Goal: Complete application form: Complete application form

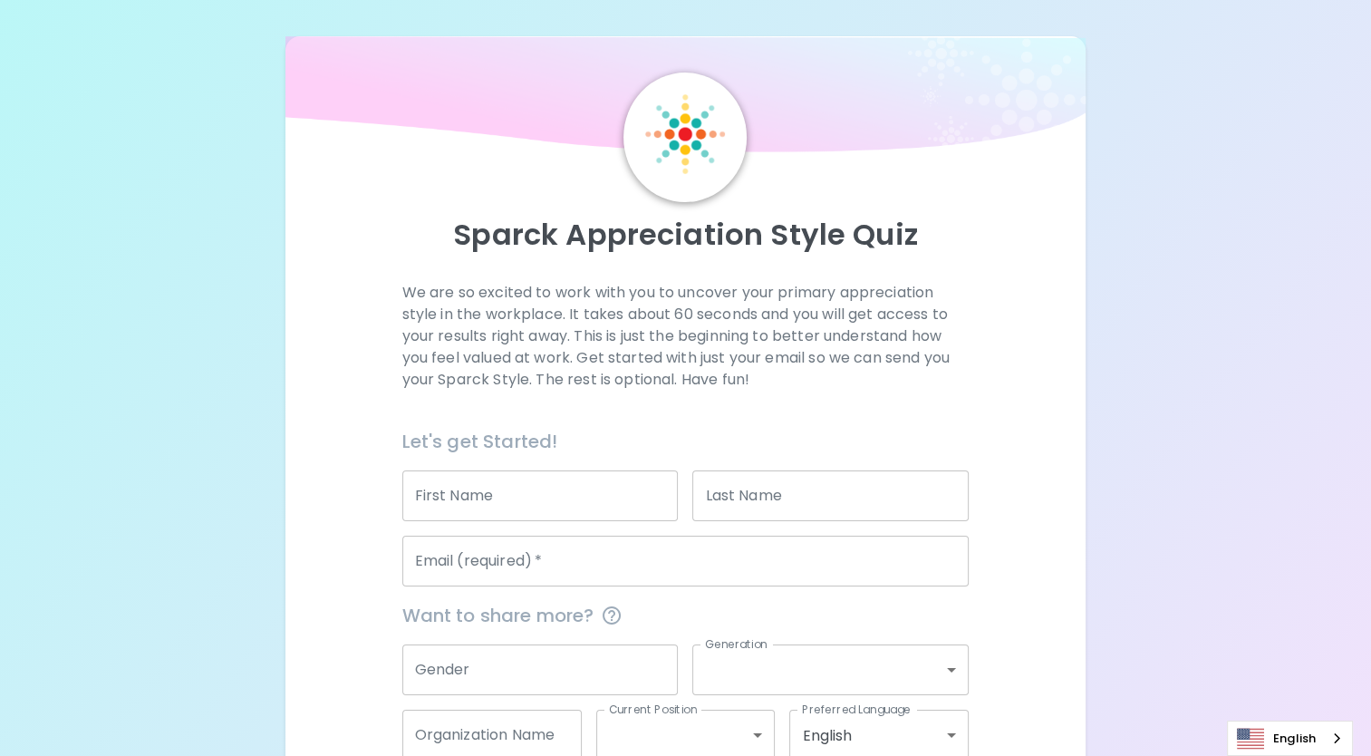
click at [518, 493] on input "First Name" at bounding box center [540, 495] width 276 height 51
type input "[PERSON_NAME]"
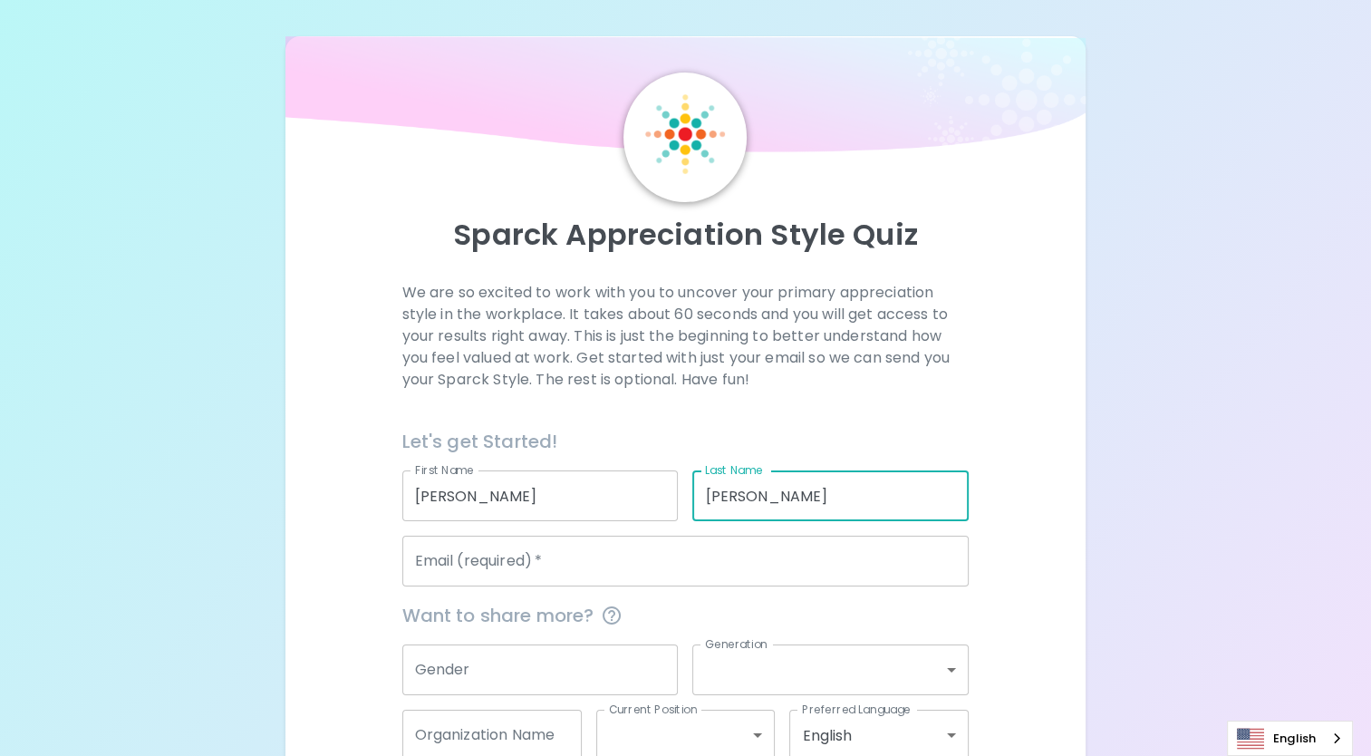
type input "[PERSON_NAME]"
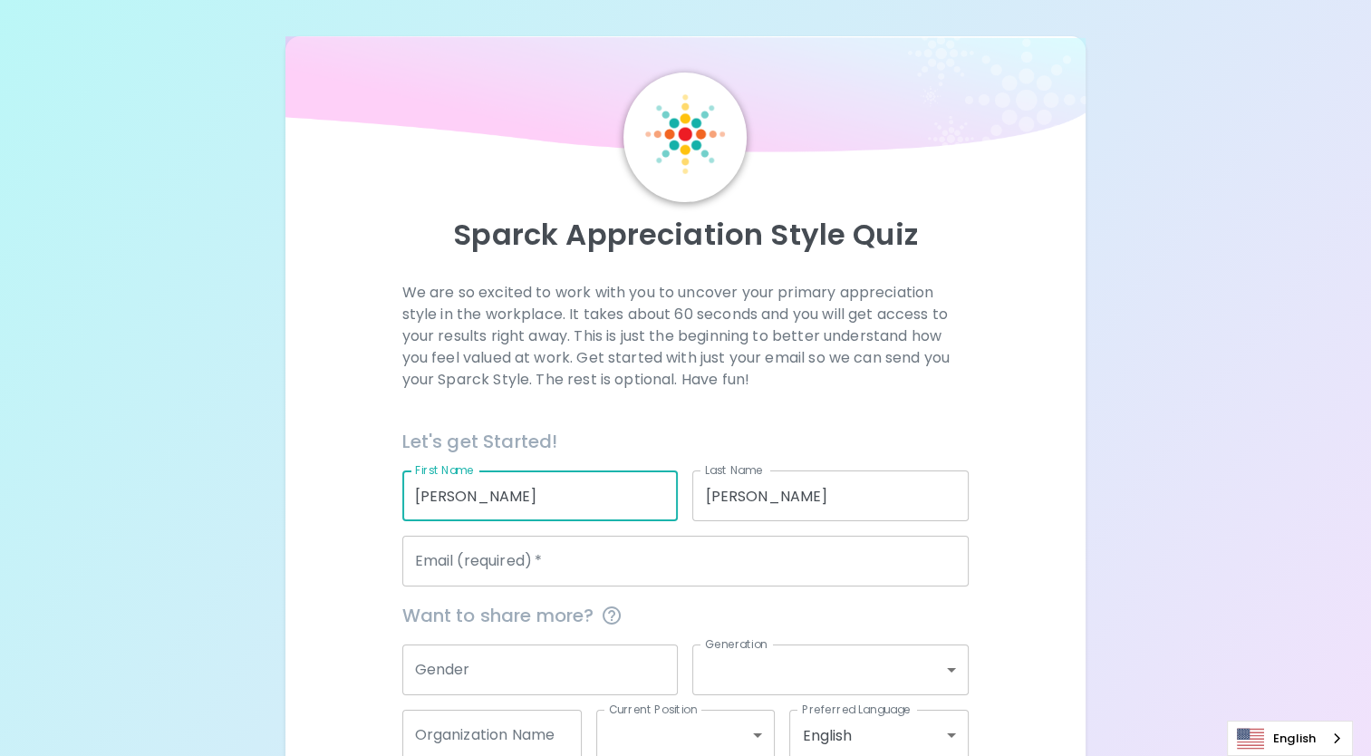
click at [518, 493] on input "[PERSON_NAME]" at bounding box center [540, 495] width 276 height 51
type input "[PERSON_NAME]"
click at [641, 419] on div "Let's get Started!" at bounding box center [679, 434] width 582 height 44
click at [497, 572] on input "Email (required)   *" at bounding box center [685, 561] width 567 height 51
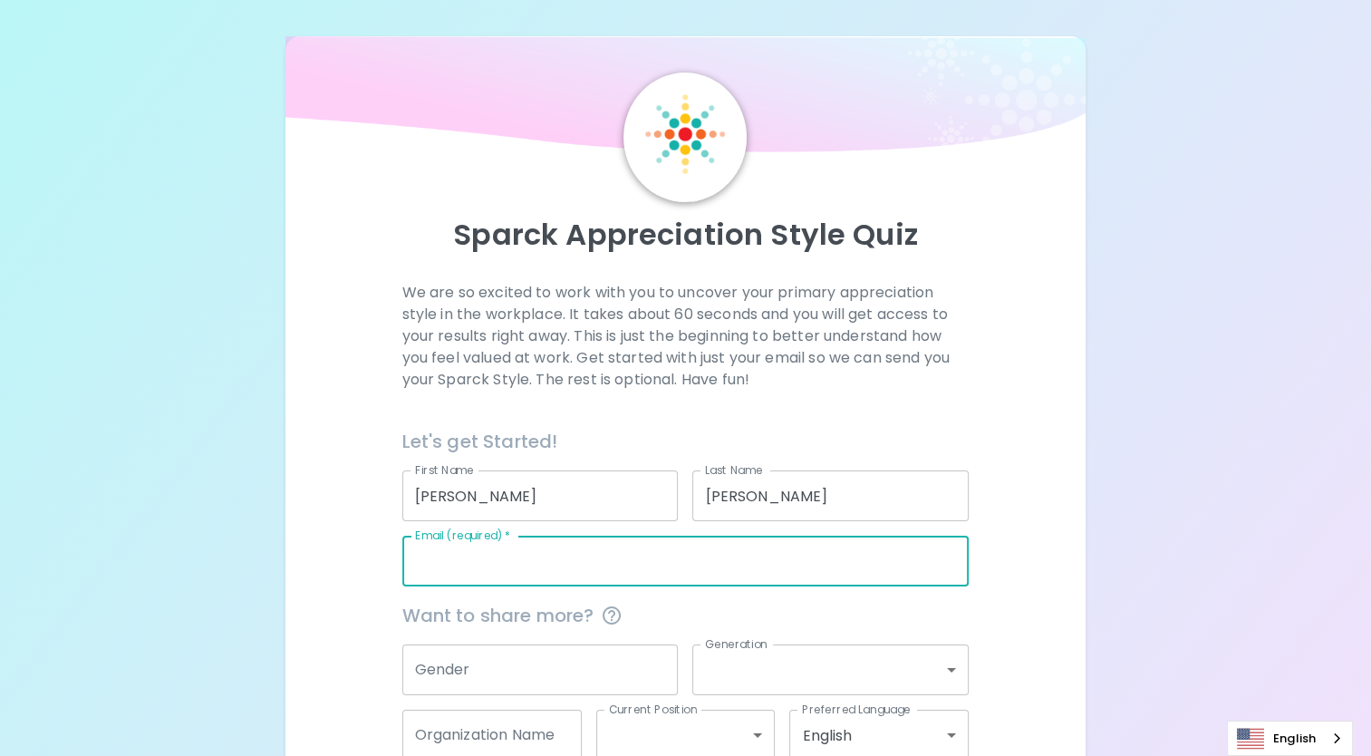
type input "[PERSON_NAME][EMAIL_ADDRESS][PERSON_NAME][PERSON_NAME][DOMAIN_NAME]"
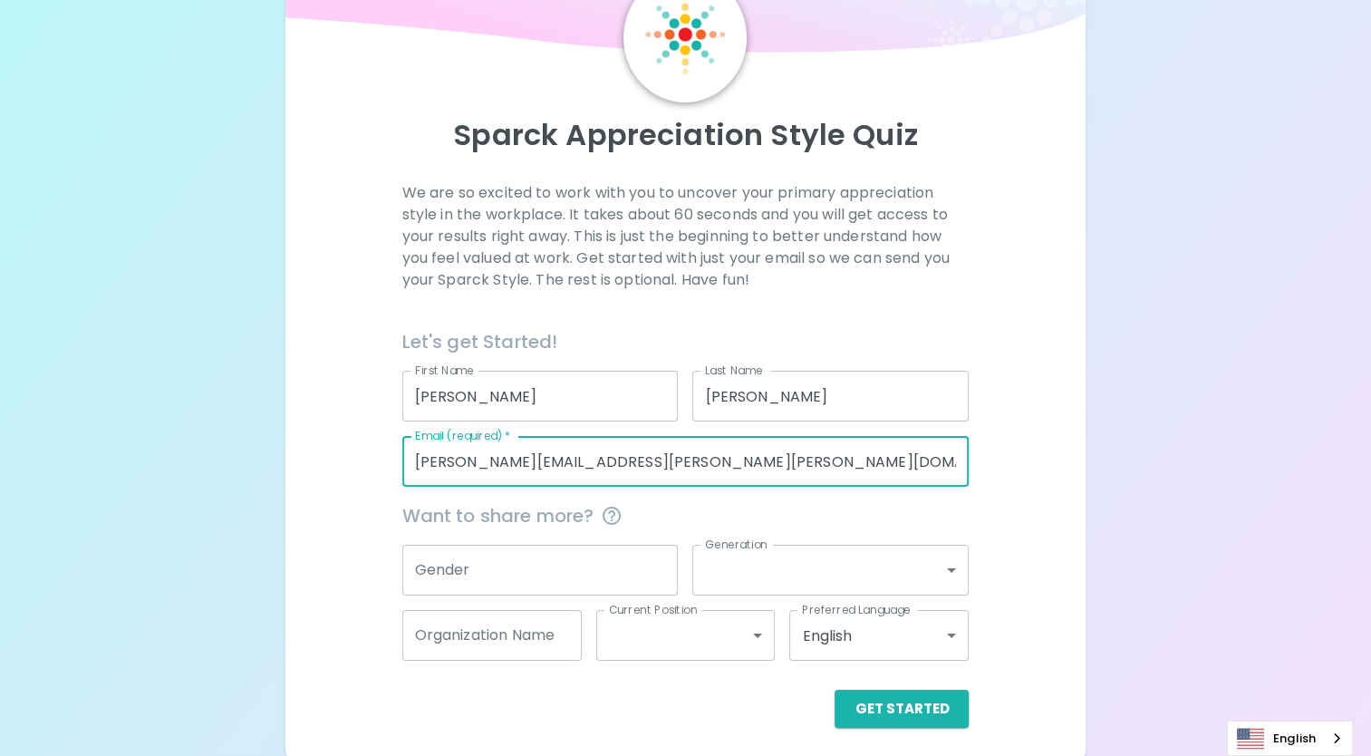
scroll to position [107, 0]
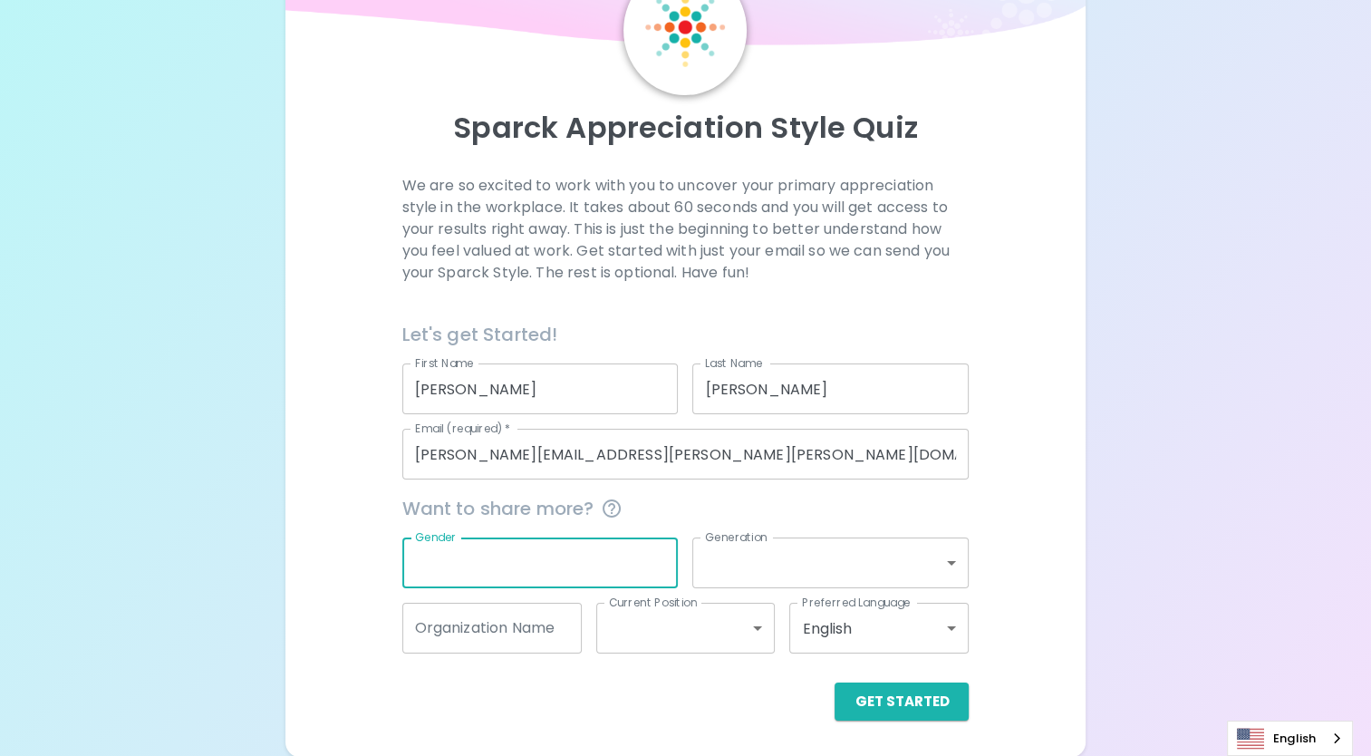
click at [462, 549] on input "Gender" at bounding box center [540, 562] width 276 height 51
type input "[DEMOGRAPHIC_DATA]"
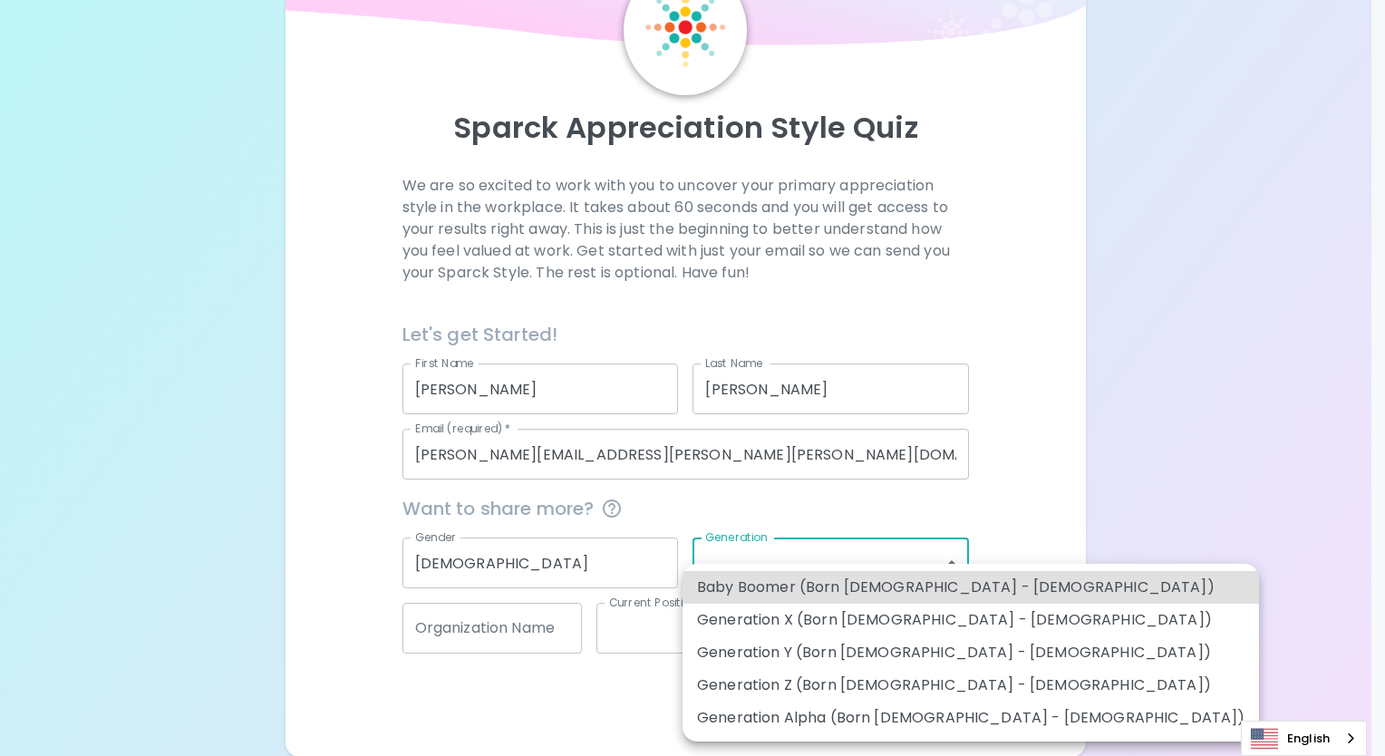
click at [946, 551] on body "Sparck Appreciation Style Quiz We are so excited to work with you to uncover yo…" at bounding box center [692, 325] width 1385 height 864
click at [913, 654] on li "Generation Y (Born [DEMOGRAPHIC_DATA] - [DEMOGRAPHIC_DATA])" at bounding box center [971, 652] width 576 height 33
type input "generation_y"
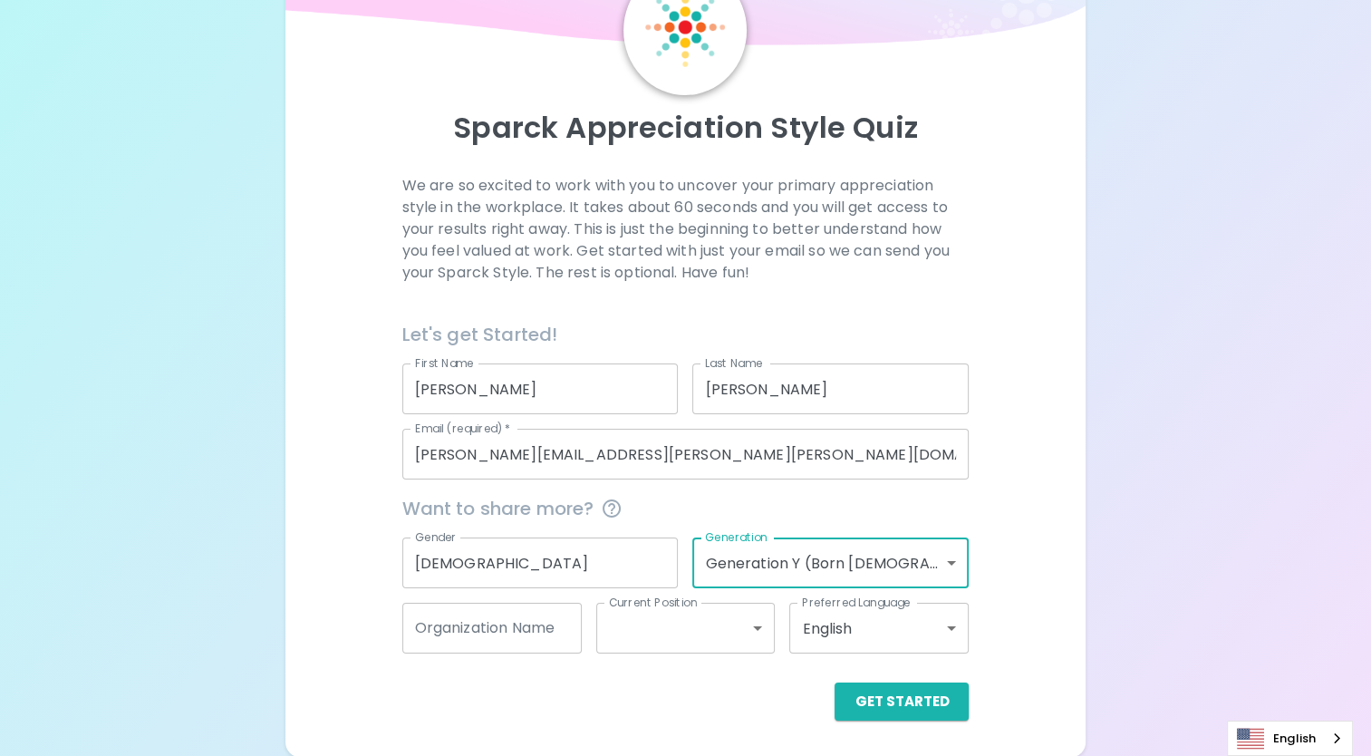
click at [518, 642] on input "Organization Name" at bounding box center [491, 628] width 179 height 51
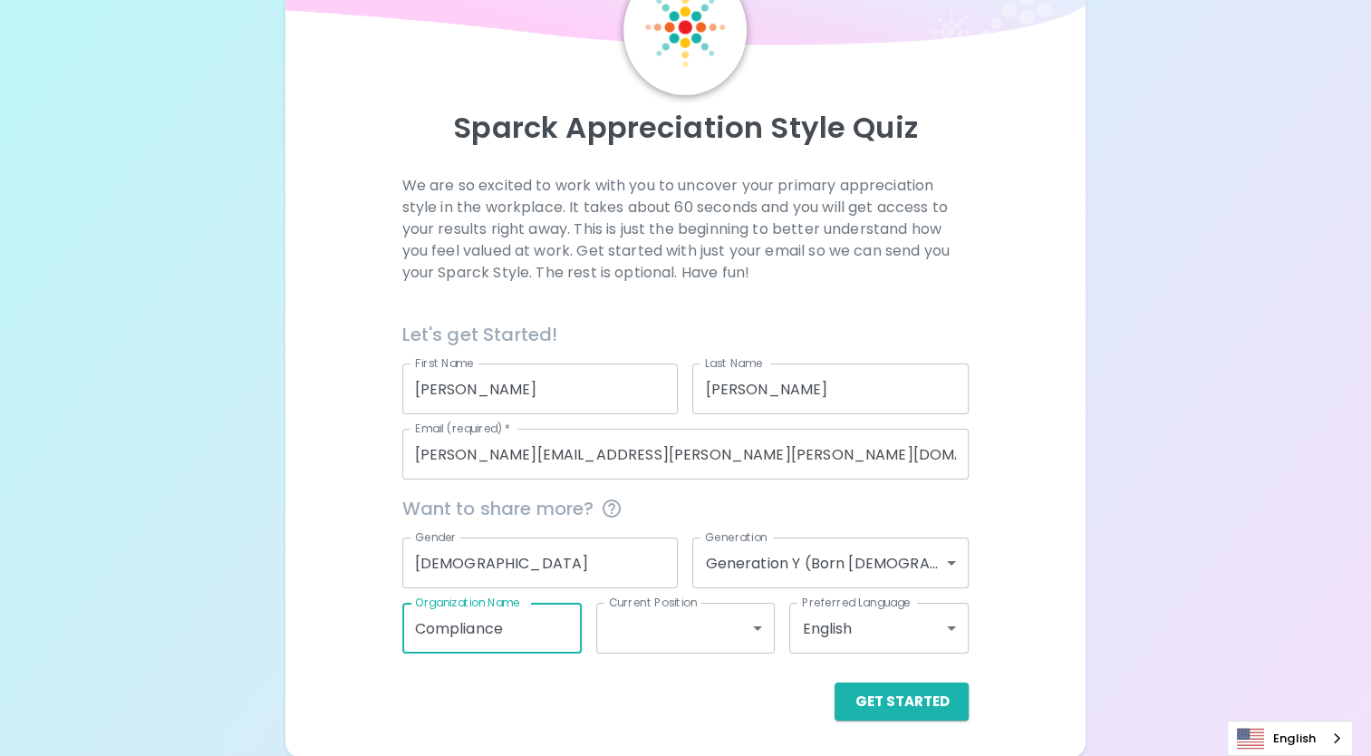
type input "Compliance"
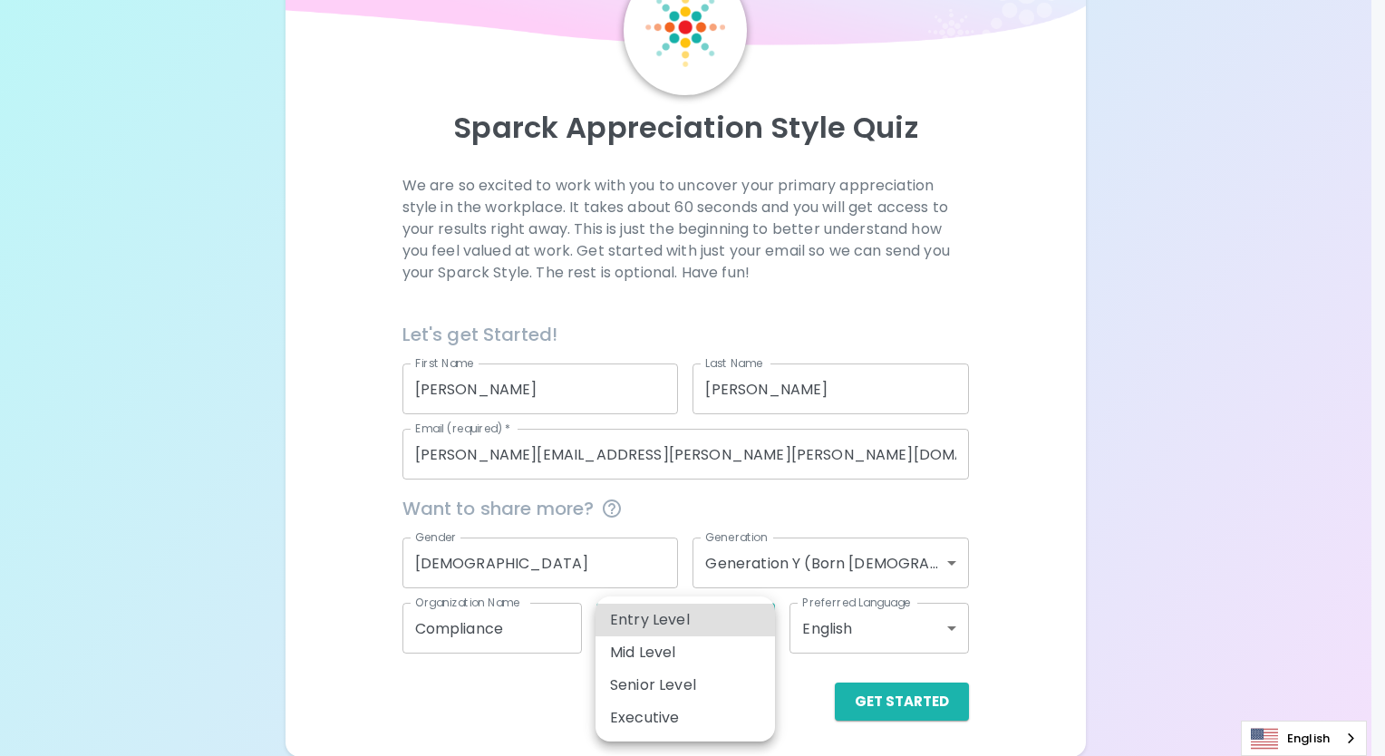
click at [656, 635] on body "Sparck Appreciation Style Quiz We are so excited to work with you to uncover yo…" at bounding box center [692, 325] width 1385 height 864
click at [1012, 615] on div at bounding box center [692, 378] width 1385 height 756
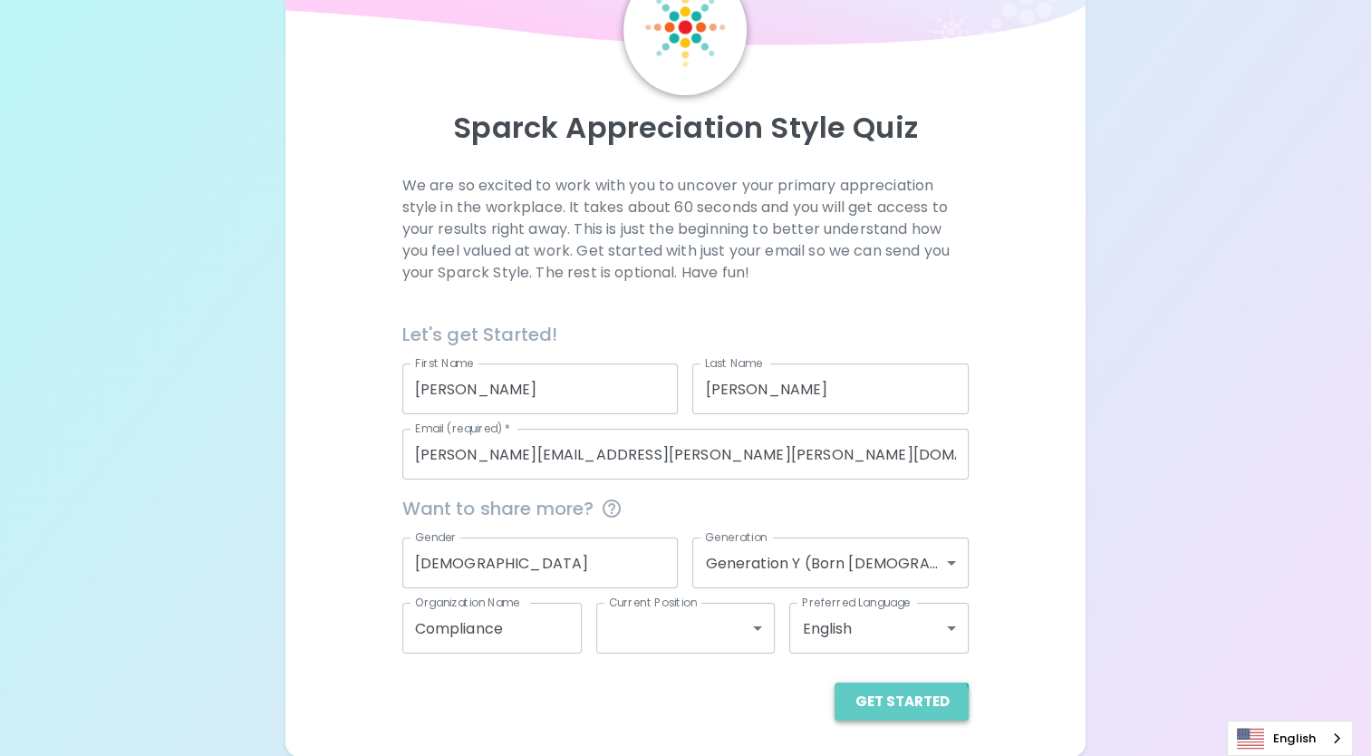
click at [905, 712] on button "Get Started" at bounding box center [902, 702] width 134 height 38
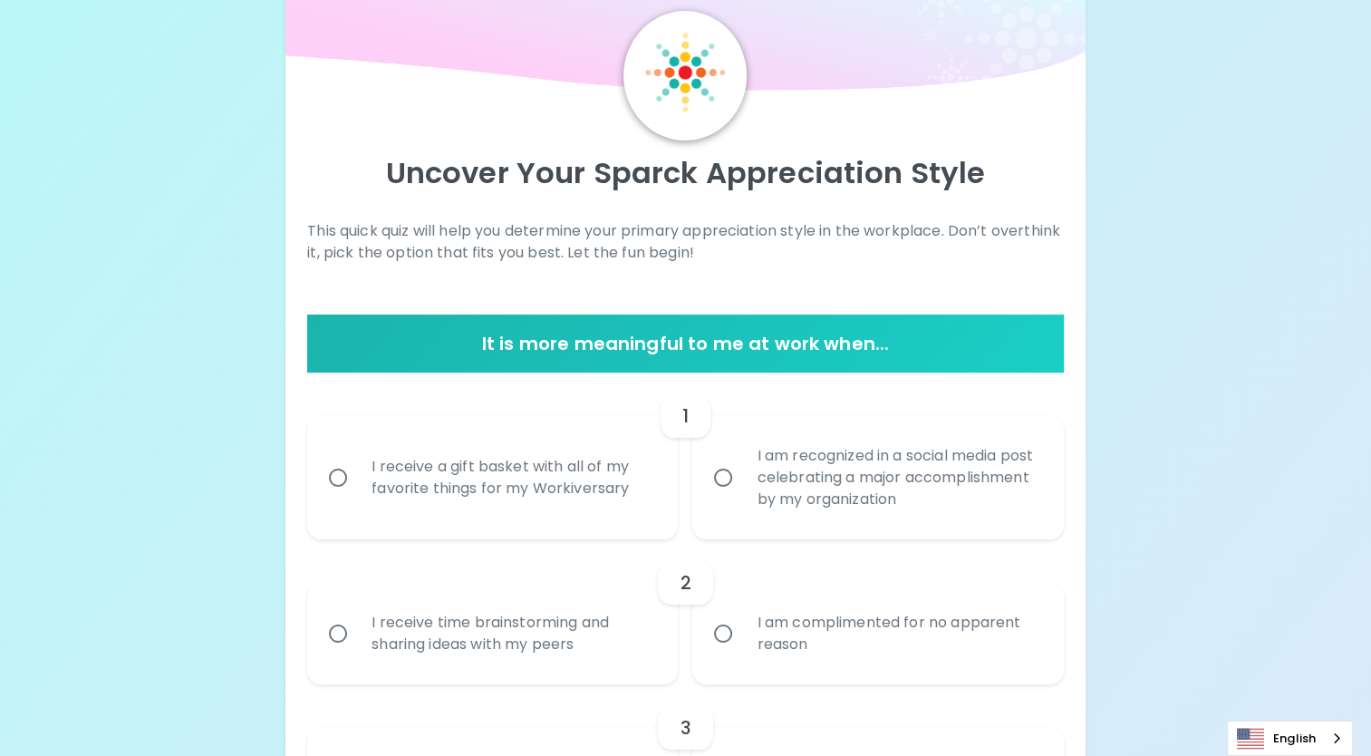
scroll to position [91, 0]
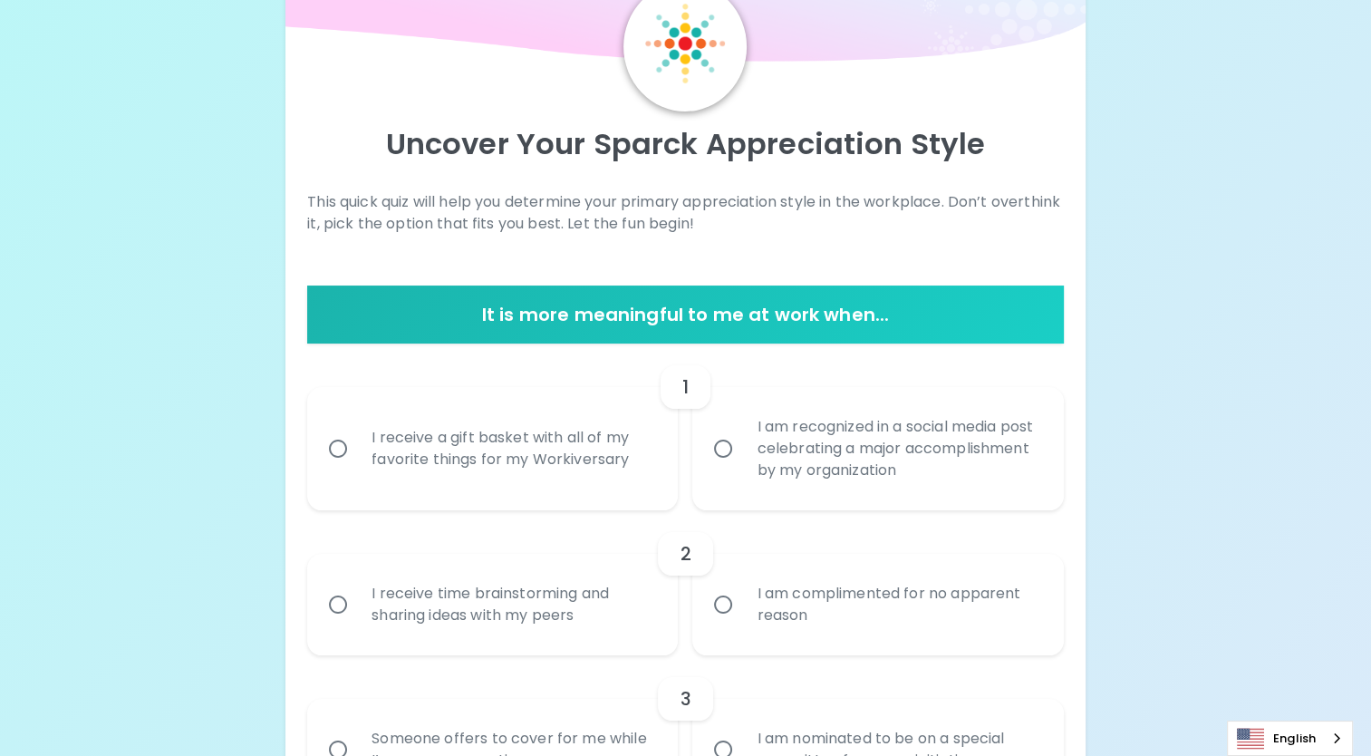
click at [499, 455] on div "I receive a gift basket with all of my favorite things for my Workiversary" at bounding box center [512, 448] width 311 height 87
click at [357, 455] on input "I receive a gift basket with all of my favorite things for my Workiversary" at bounding box center [338, 449] width 38 height 38
radio input "true"
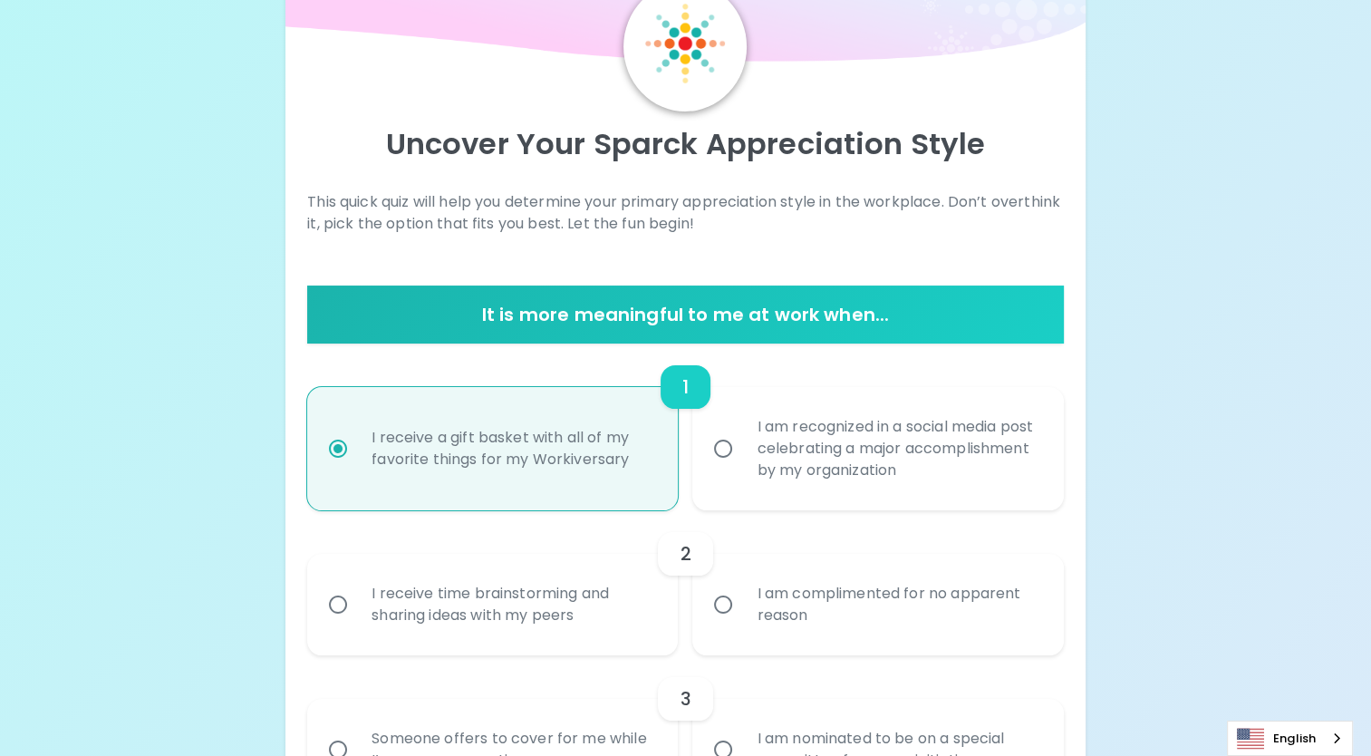
scroll to position [236, 0]
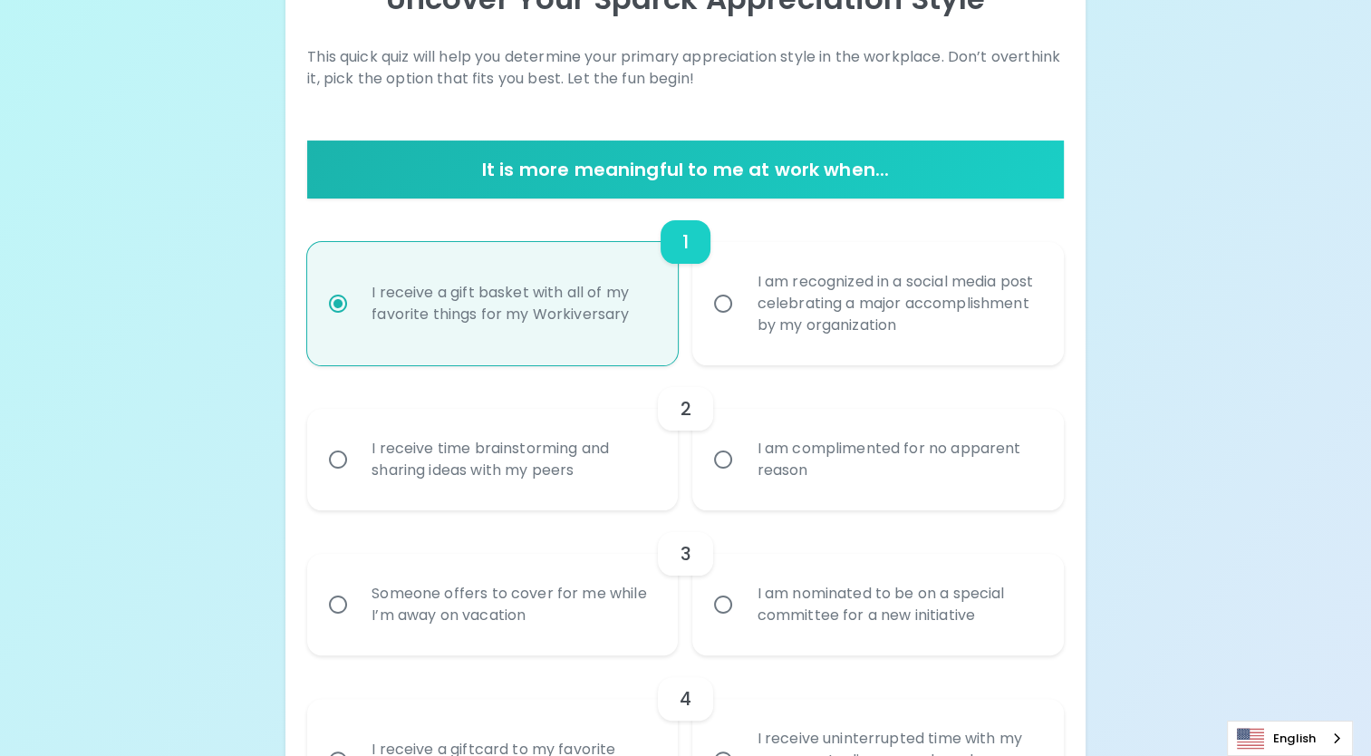
click at [549, 464] on div "I receive time brainstorming and sharing ideas with my peers" at bounding box center [512, 459] width 311 height 87
click at [357, 464] on input "I receive time brainstorming and sharing ideas with my peers" at bounding box center [338, 460] width 38 height 38
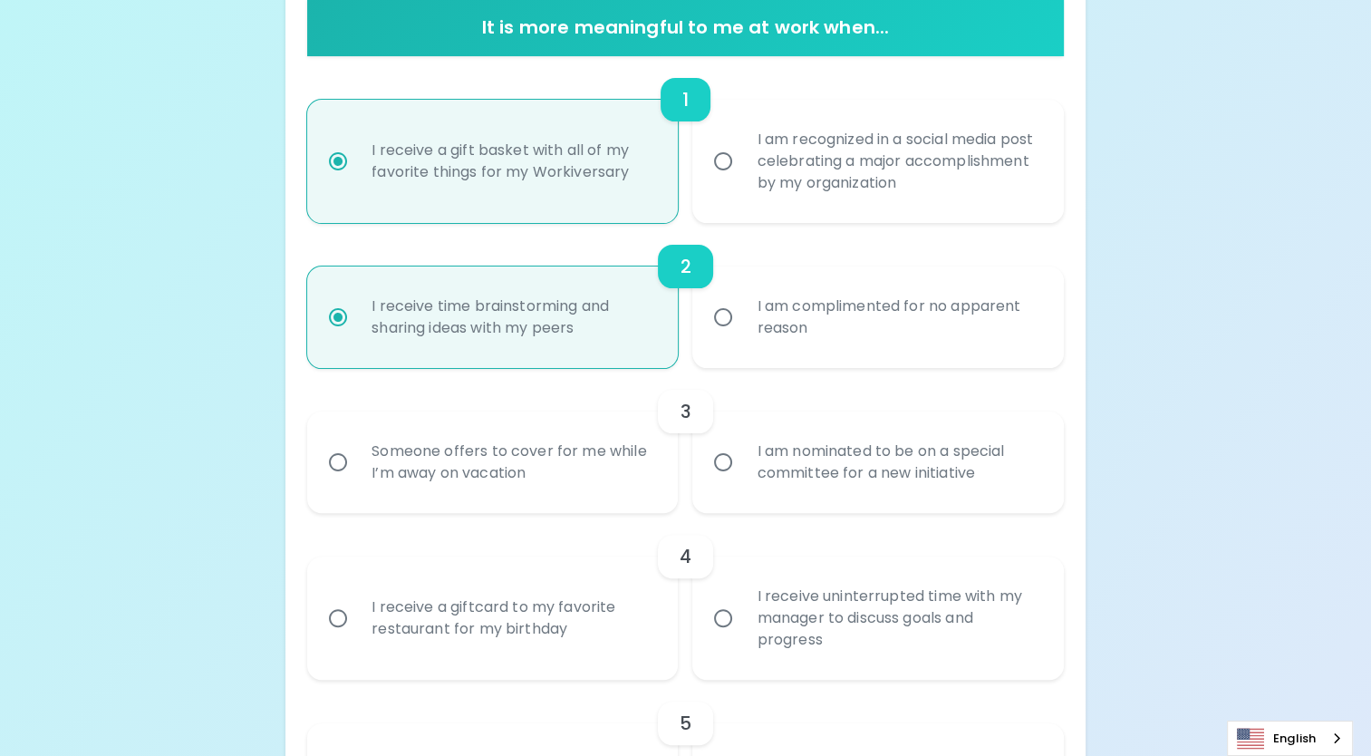
scroll to position [381, 0]
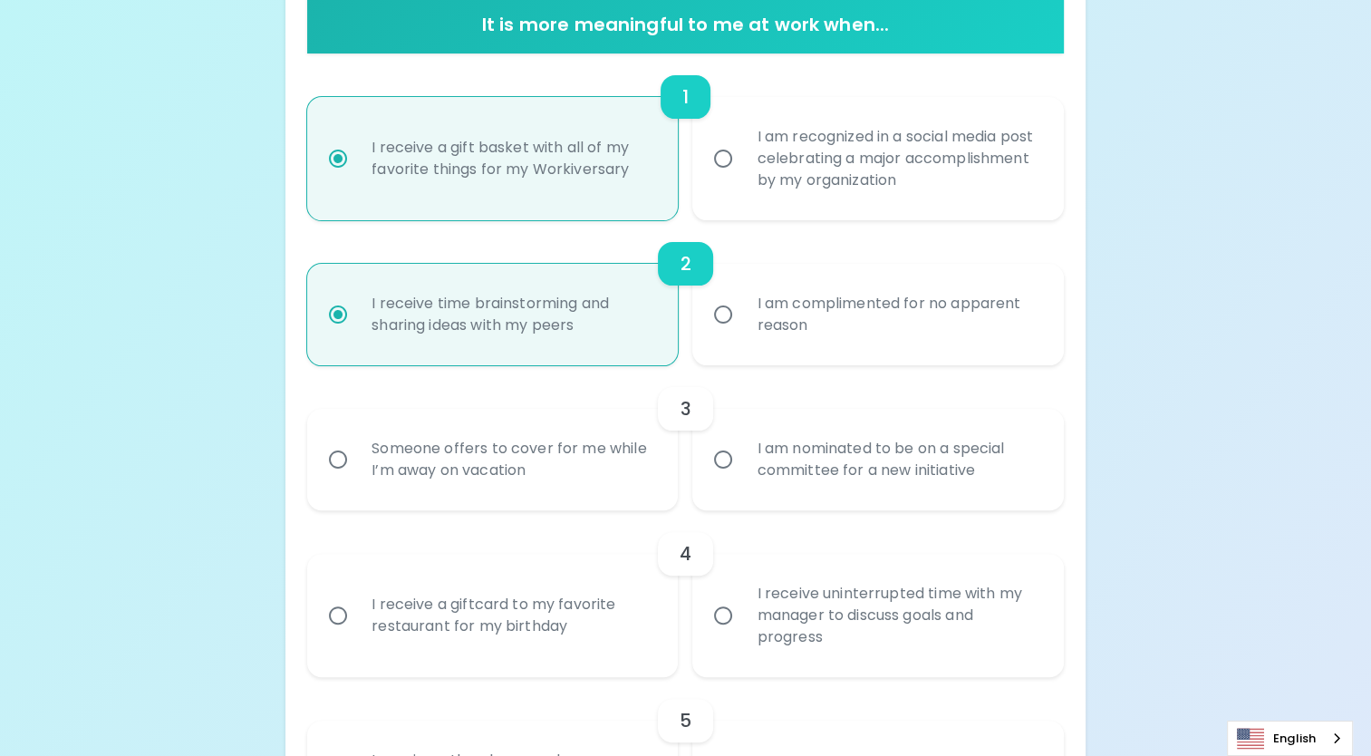
radio input "true"
click at [558, 453] on div "Someone offers to cover for me while I’m away on vacation" at bounding box center [512, 459] width 311 height 87
click at [357, 453] on input "Someone offers to cover for me while I’m away on vacation" at bounding box center [338, 460] width 38 height 38
radio input "false"
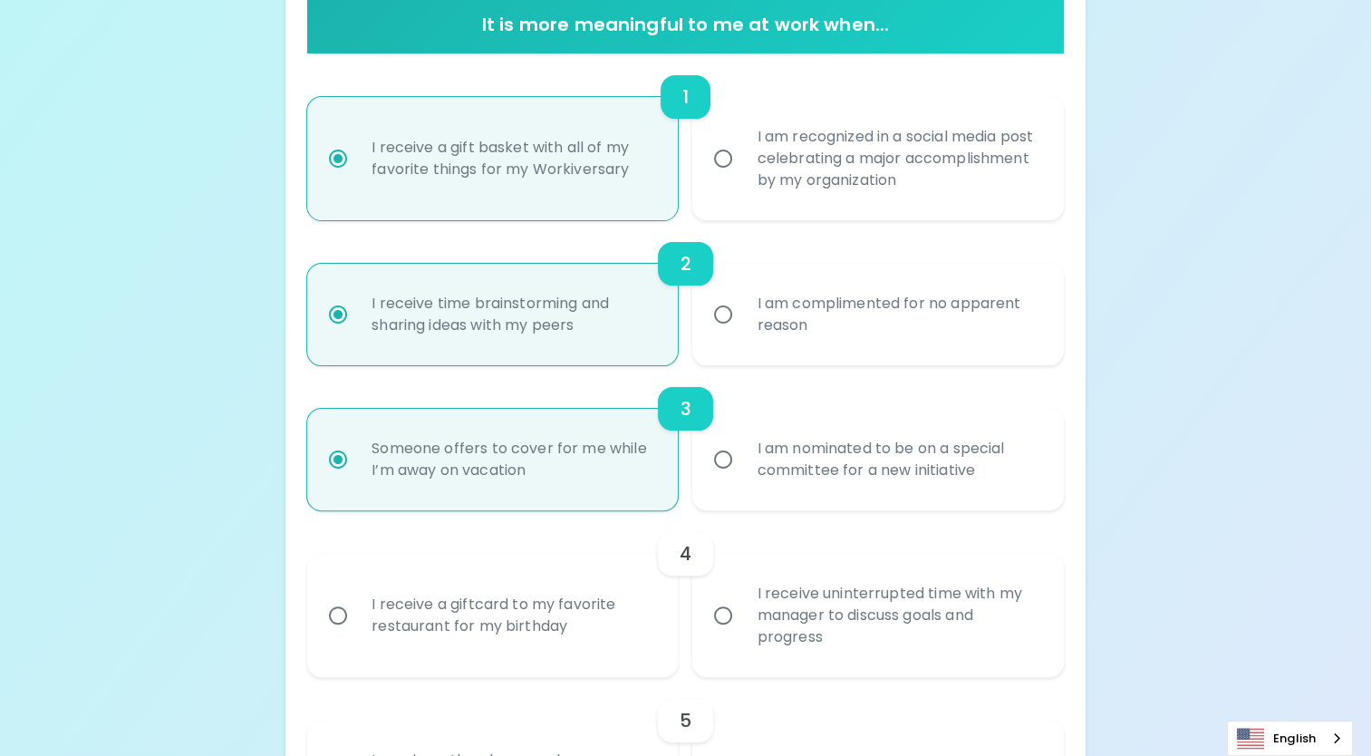
scroll to position [526, 0]
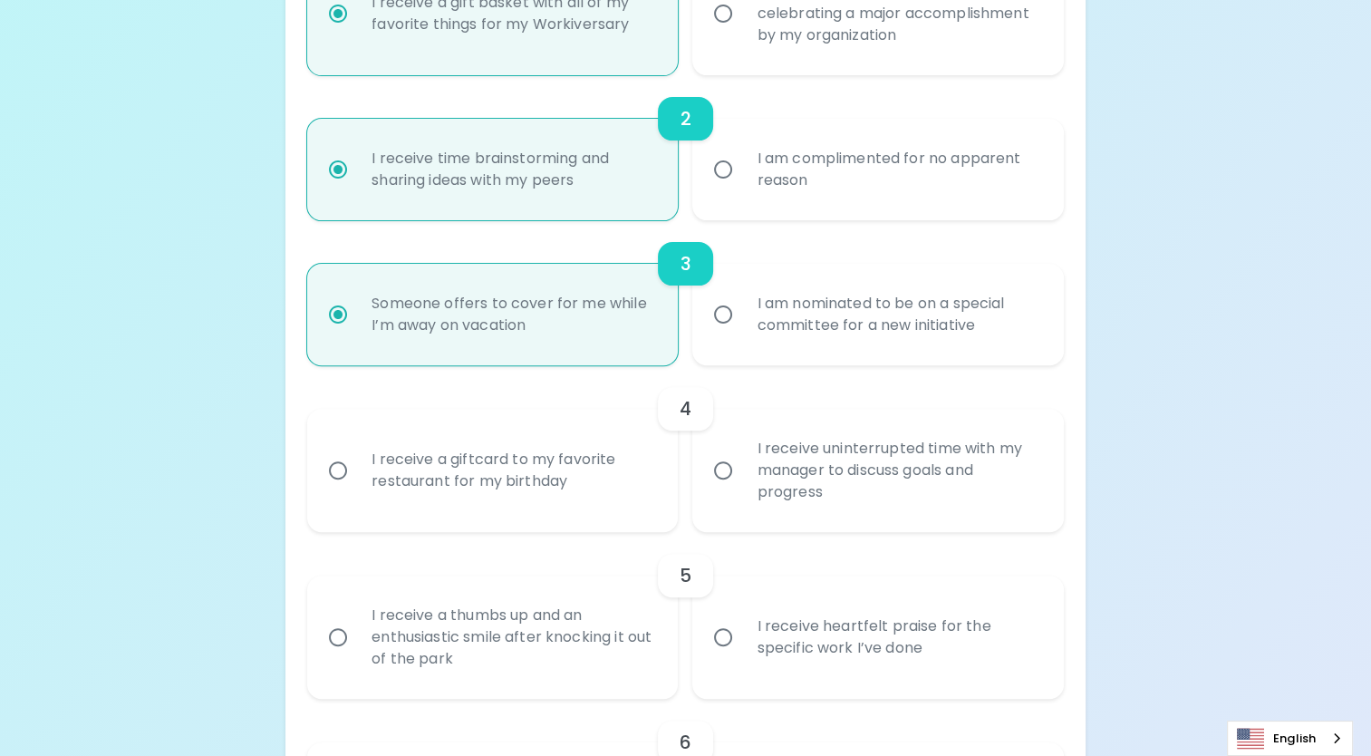
radio input "true"
click at [546, 474] on div "I receive a giftcard to my favorite restaurant for my birthday" at bounding box center [512, 470] width 311 height 87
click at [357, 474] on input "I receive a giftcard to my favorite restaurant for my birthday" at bounding box center [338, 470] width 38 height 38
radio input "false"
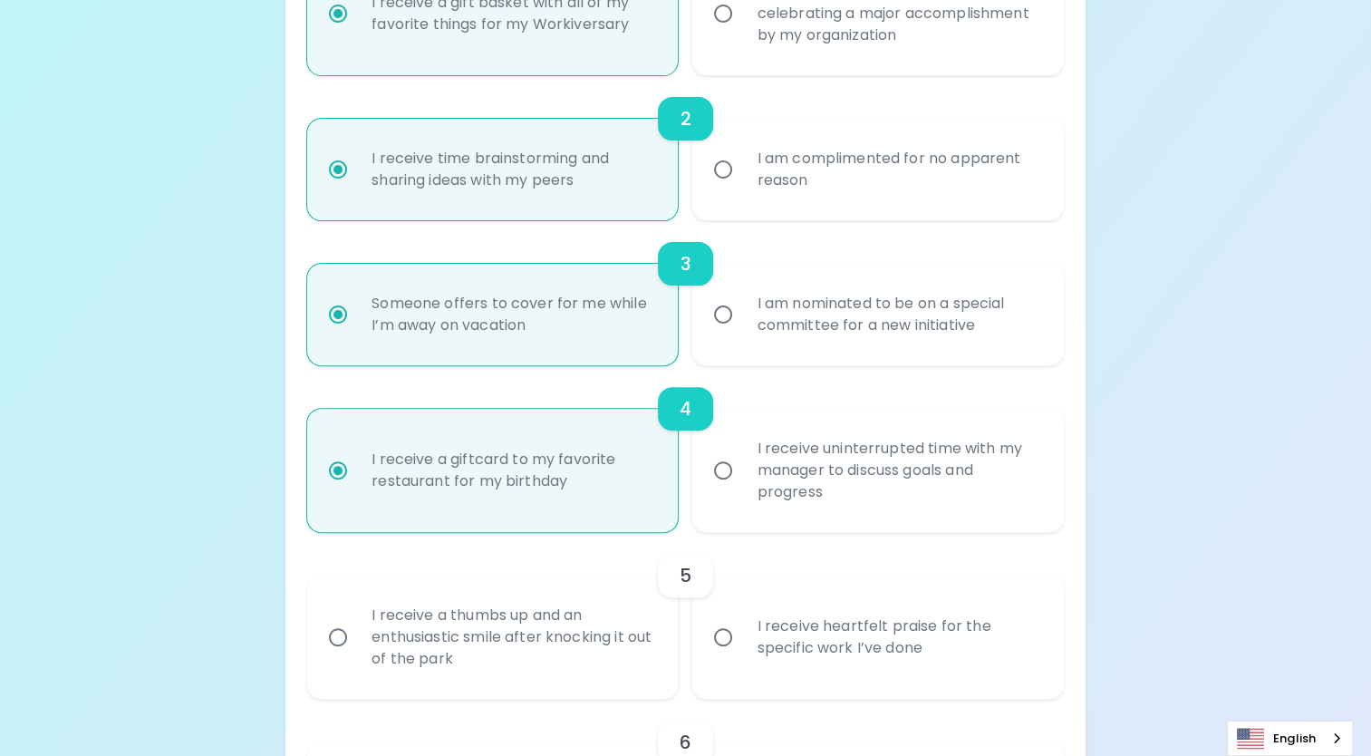
scroll to position [671, 0]
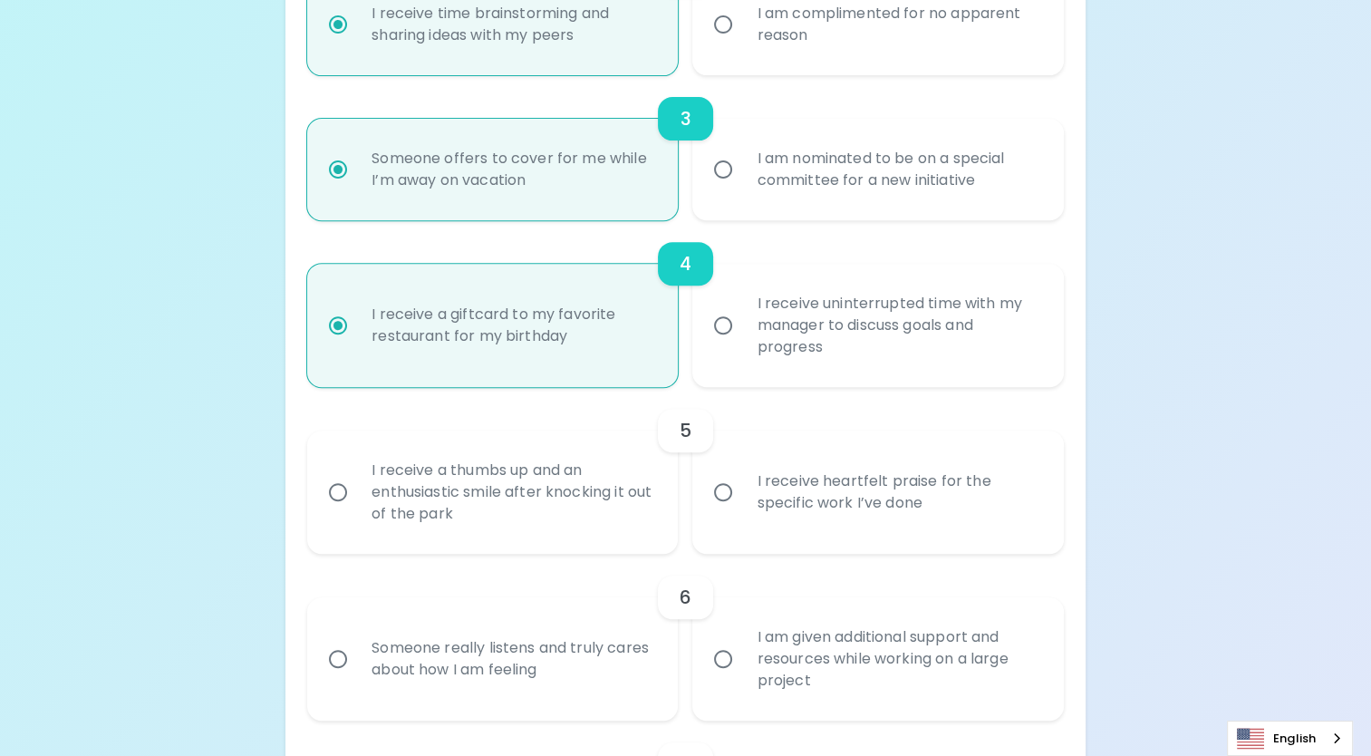
radio input "true"
click at [591, 495] on div "I receive a thumbs up and an enthusiastic smile after knocking it out of the pa…" at bounding box center [512, 492] width 311 height 109
click at [357, 495] on input "I receive a thumbs up and an enthusiastic smile after knocking it out of the pa…" at bounding box center [338, 492] width 38 height 38
radio input "false"
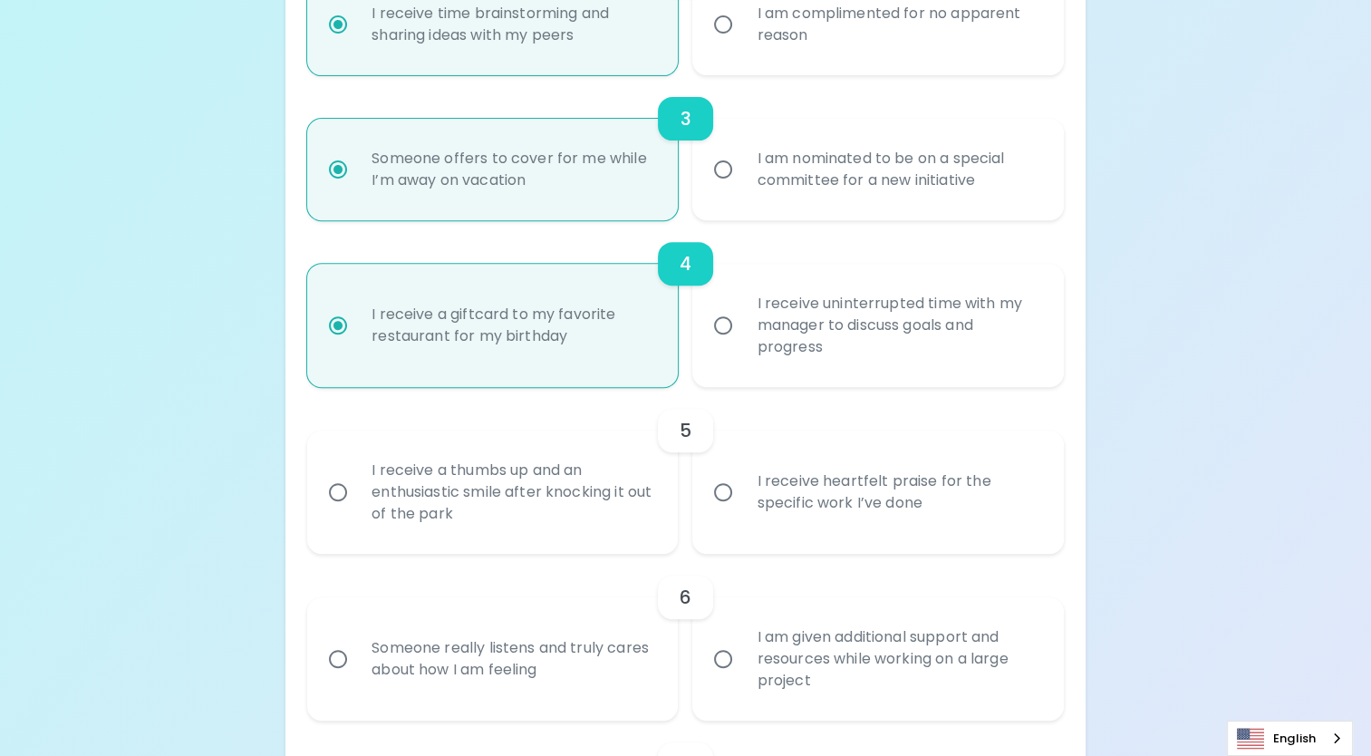
radio input "false"
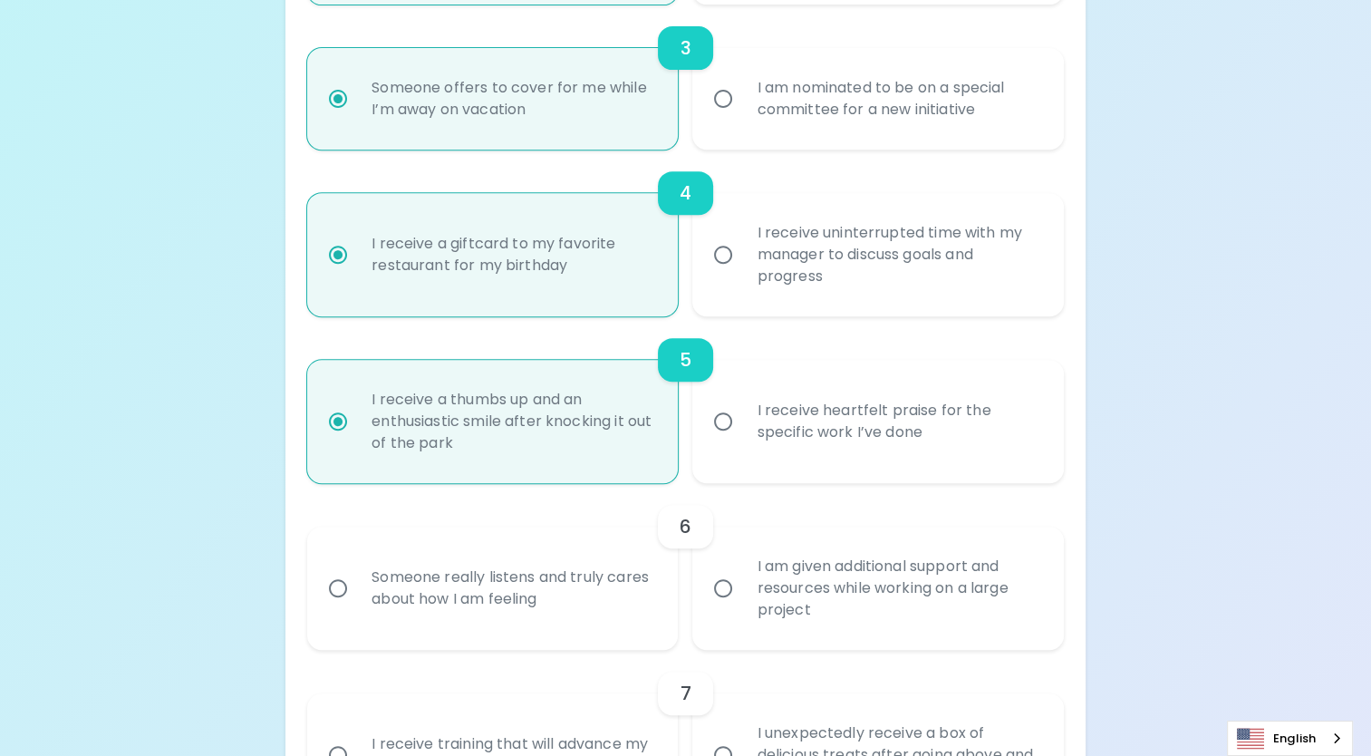
scroll to position [816, 0]
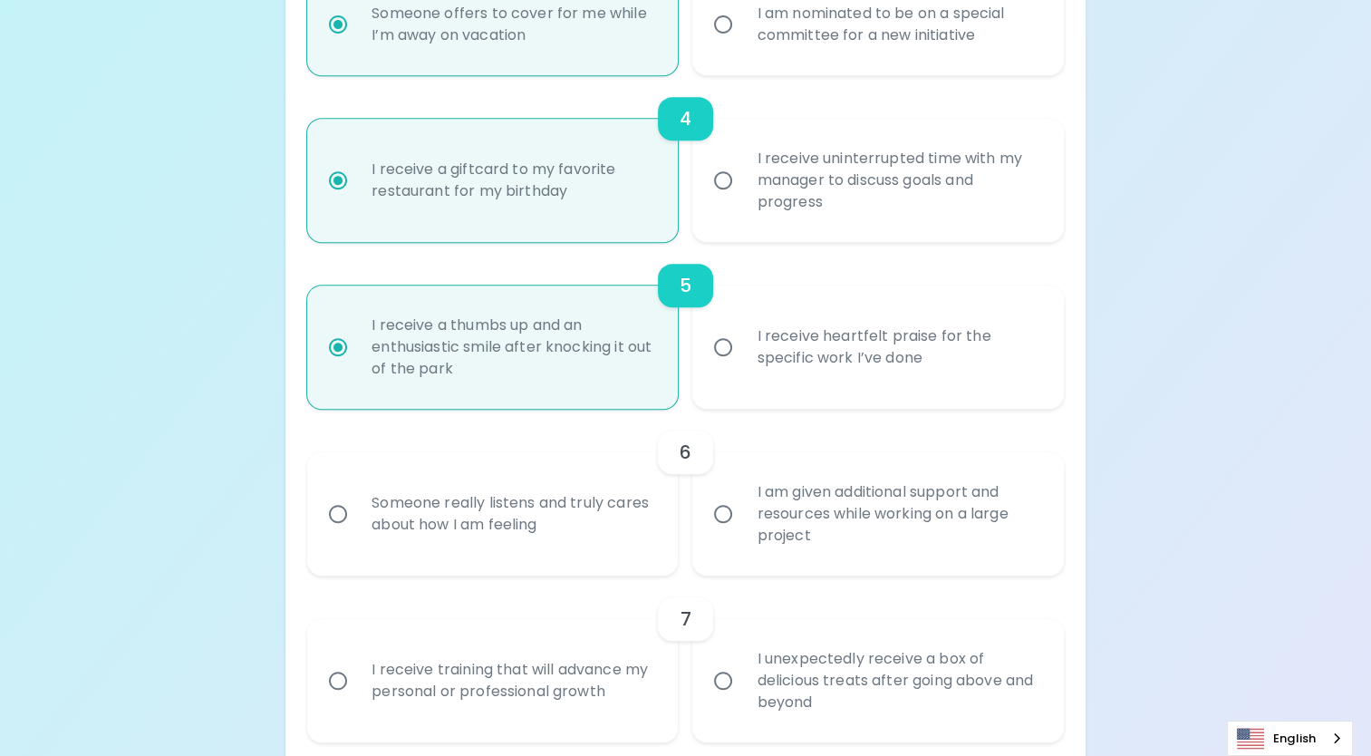
radio input "true"
click at [605, 512] on div "Someone really listens and truly cares about how I am feeling" at bounding box center [512, 513] width 311 height 87
click at [357, 512] on input "Someone really listens and truly cares about how I am feeling" at bounding box center [338, 514] width 38 height 38
radio input "false"
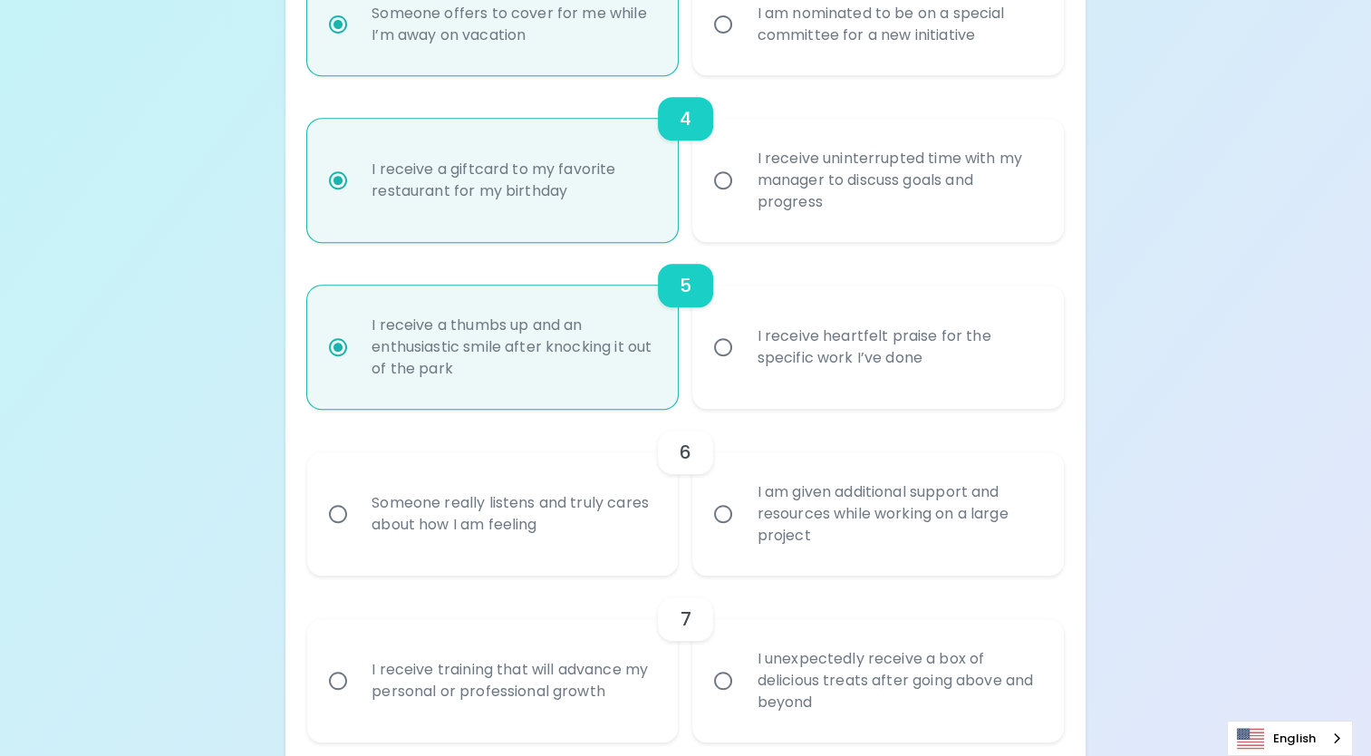
radio input "false"
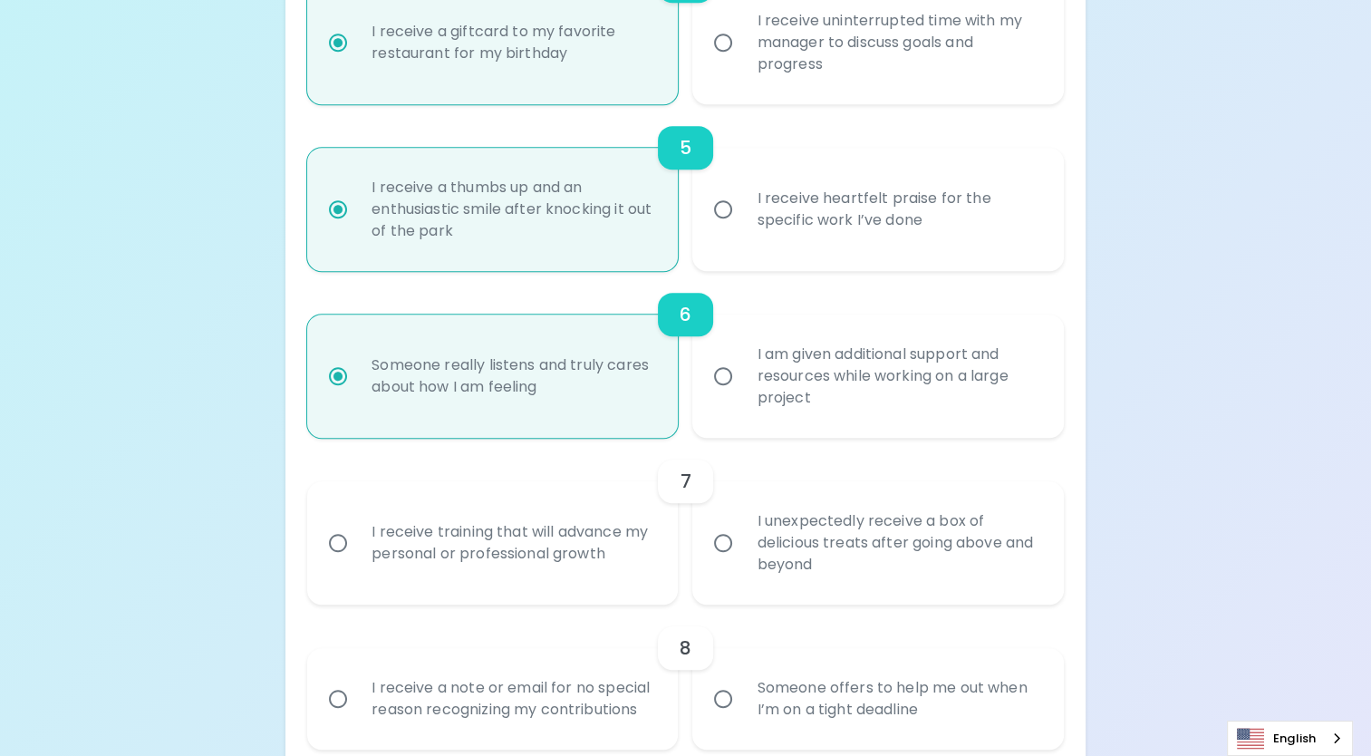
scroll to position [961, 0]
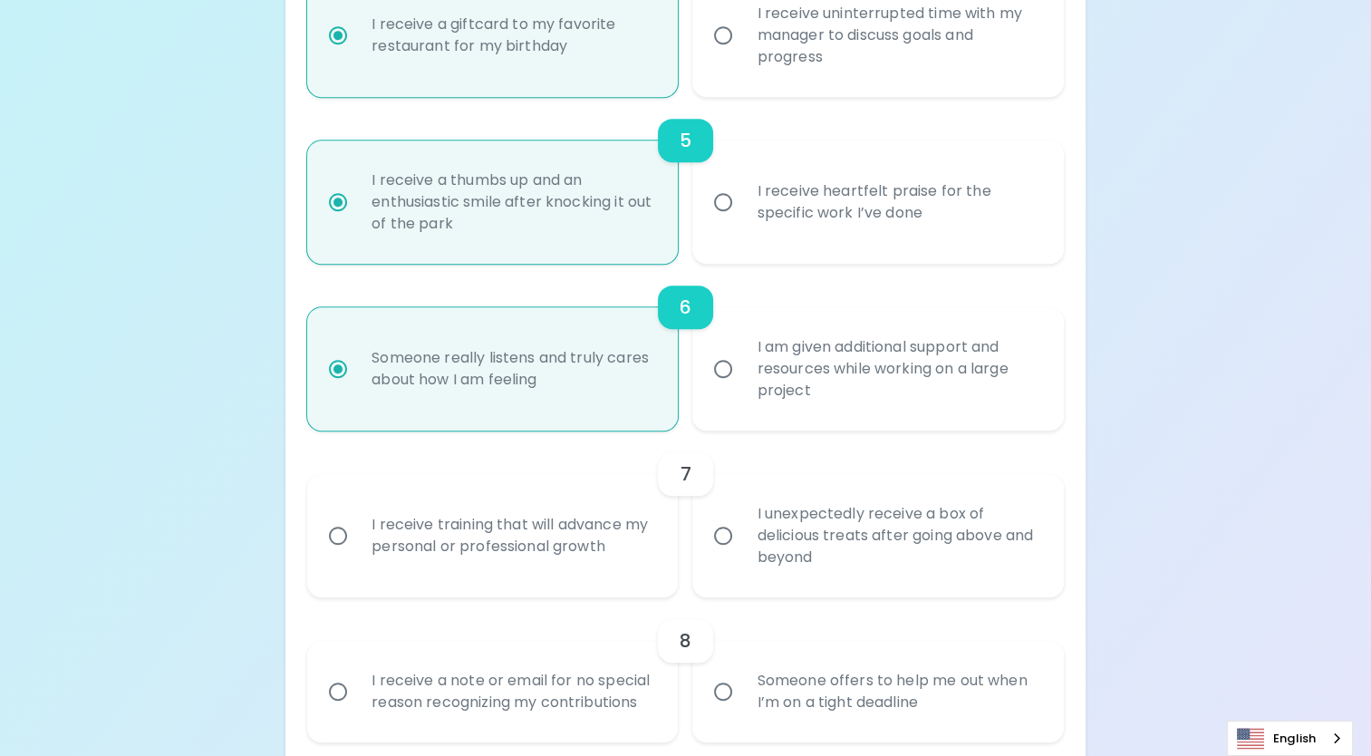
radio input "true"
click at [596, 535] on div "I receive training that will advance my personal or professional growth" at bounding box center [512, 535] width 311 height 87
click at [357, 535] on input "I receive training that will advance my personal or professional growth" at bounding box center [338, 536] width 38 height 38
radio input "false"
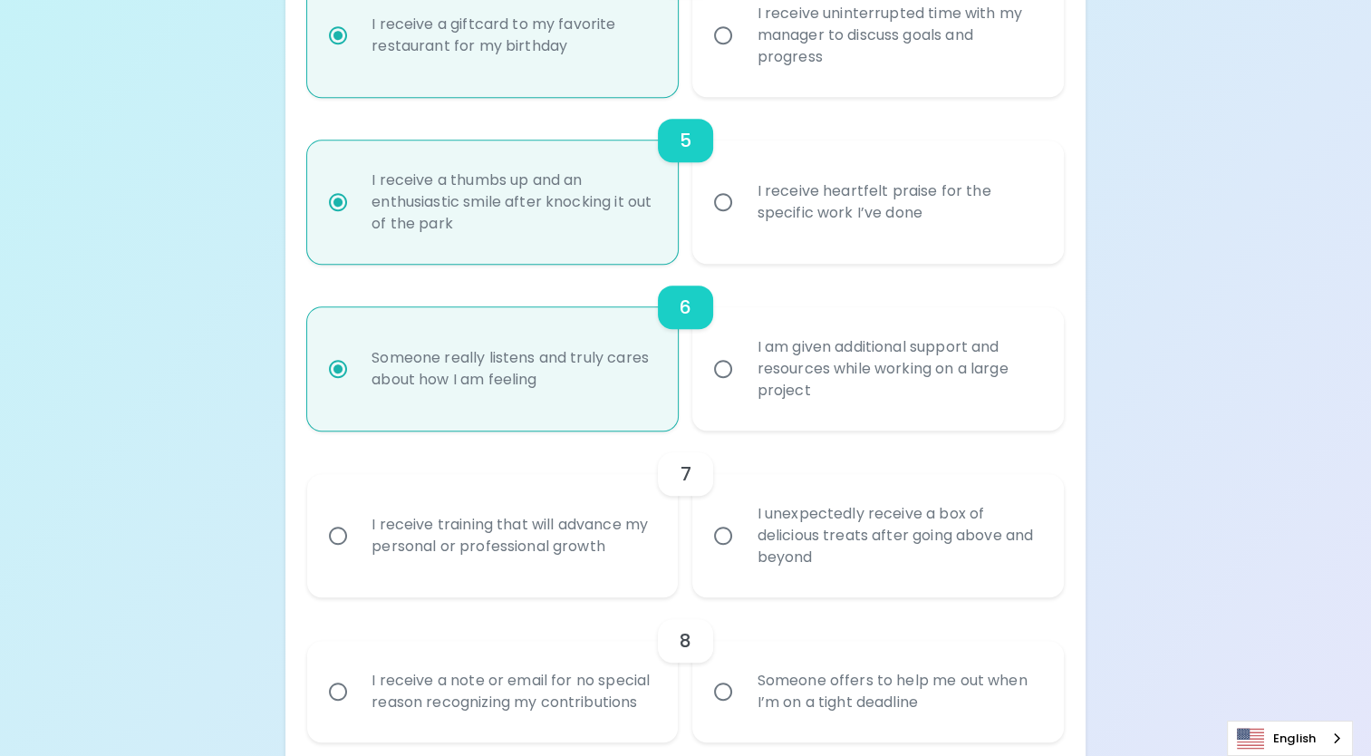
radio input "false"
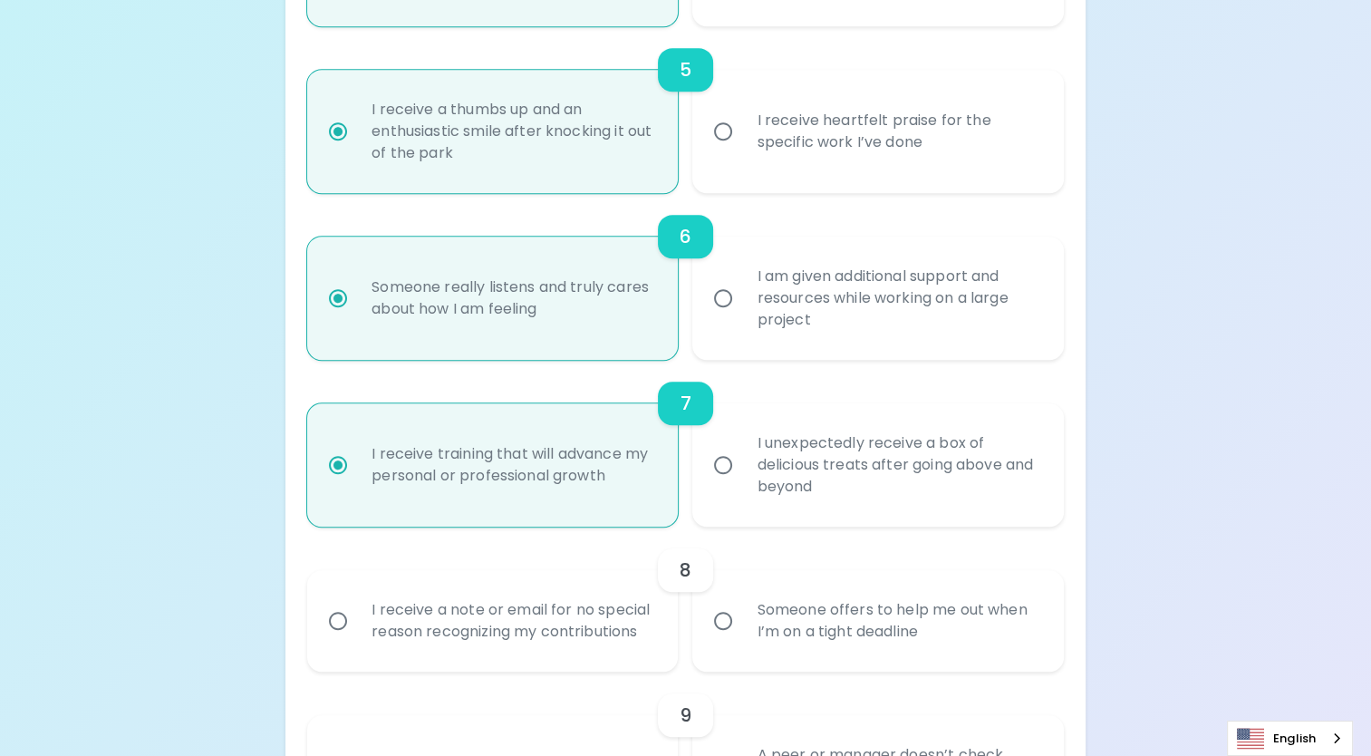
scroll to position [1106, 0]
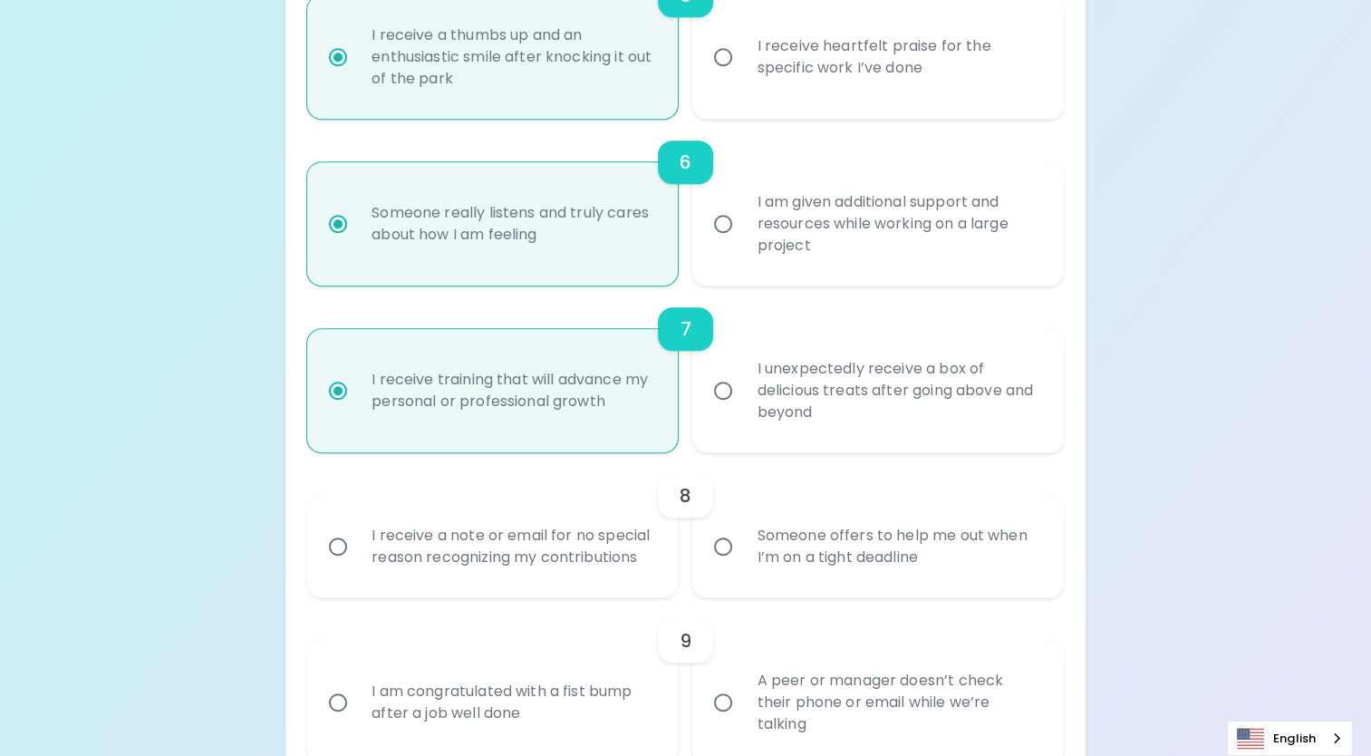
radio input "true"
click at [925, 546] on div "Someone offers to help me out when I’m on a tight deadline" at bounding box center [897, 546] width 311 height 87
click at [742, 546] on input "Someone offers to help me out when I’m on a tight deadline" at bounding box center [723, 547] width 38 height 38
radio input "false"
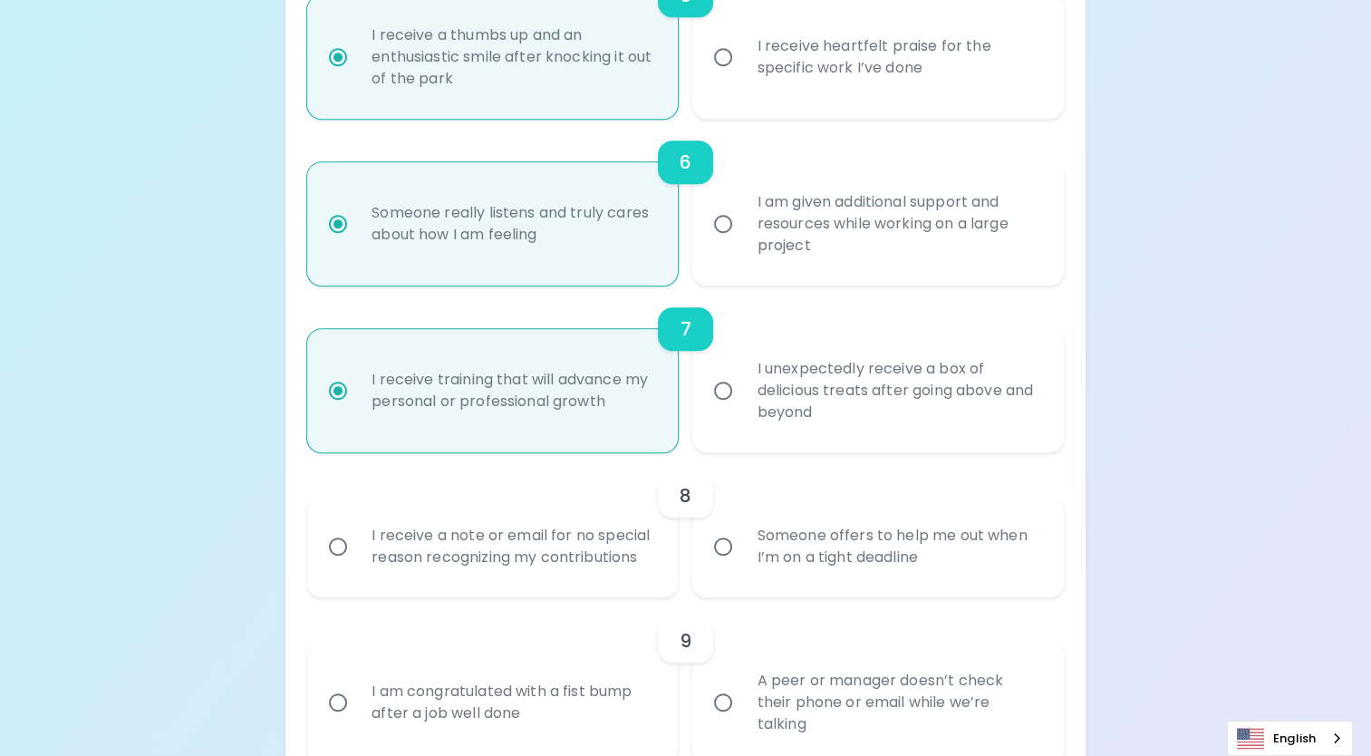
radio input "false"
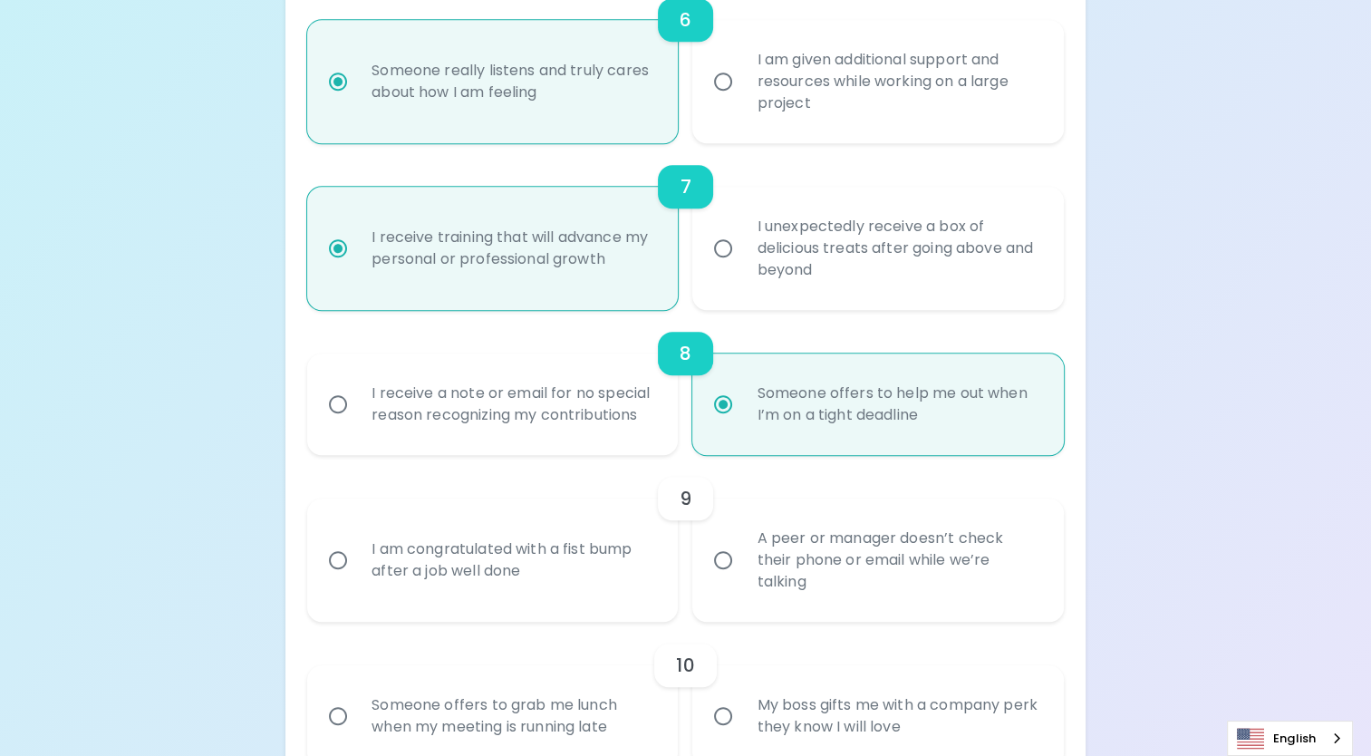
scroll to position [1251, 0]
radio input "true"
click at [616, 566] on div "I am congratulated with a fist bump after a job well done" at bounding box center [512, 557] width 311 height 87
click at [357, 566] on input "I am congratulated with a fist bump after a job well done" at bounding box center [338, 557] width 38 height 38
radio input "false"
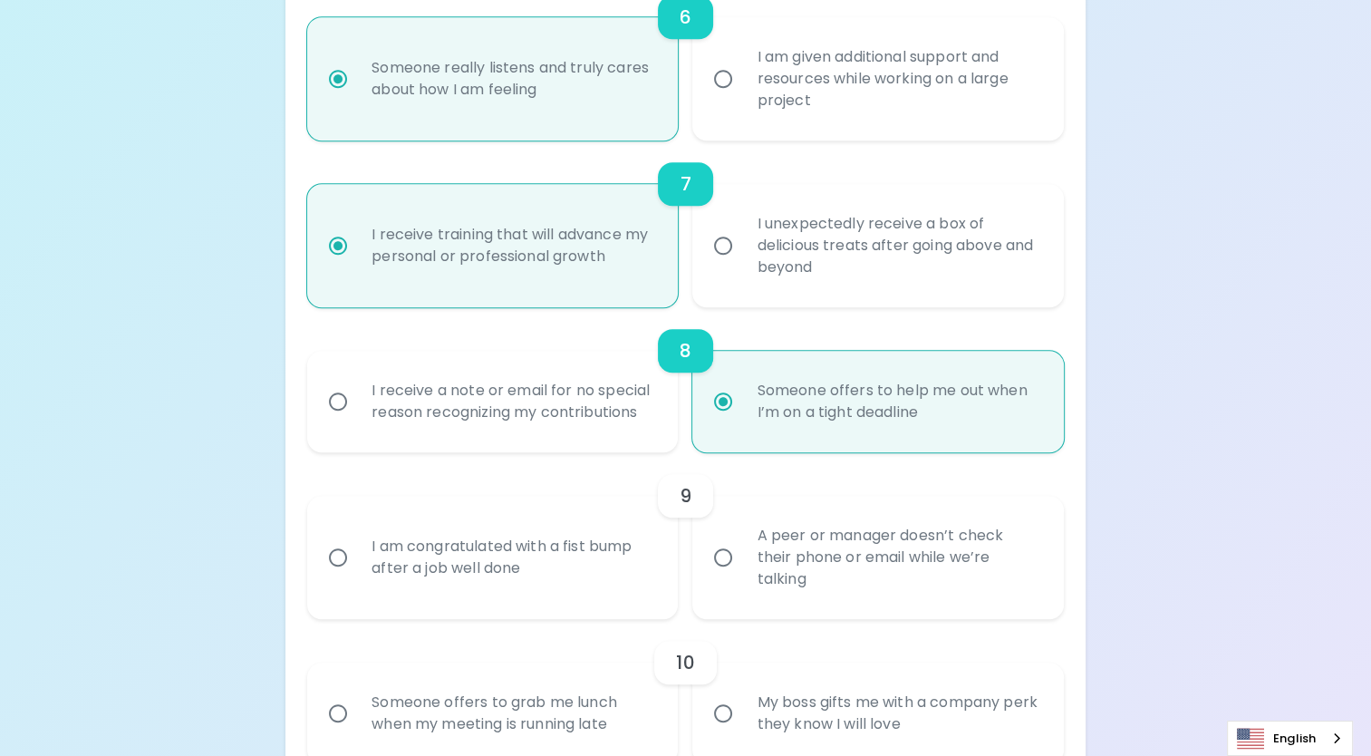
radio input "false"
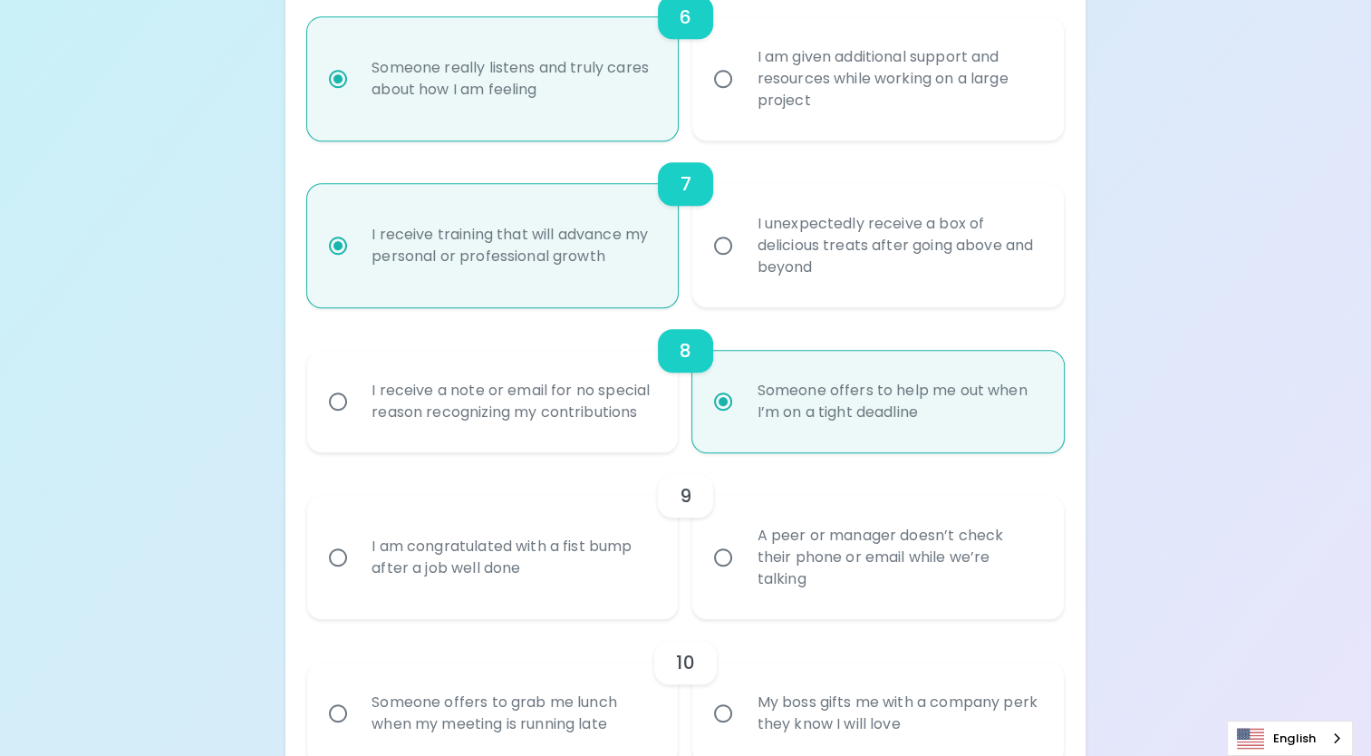
radio input "false"
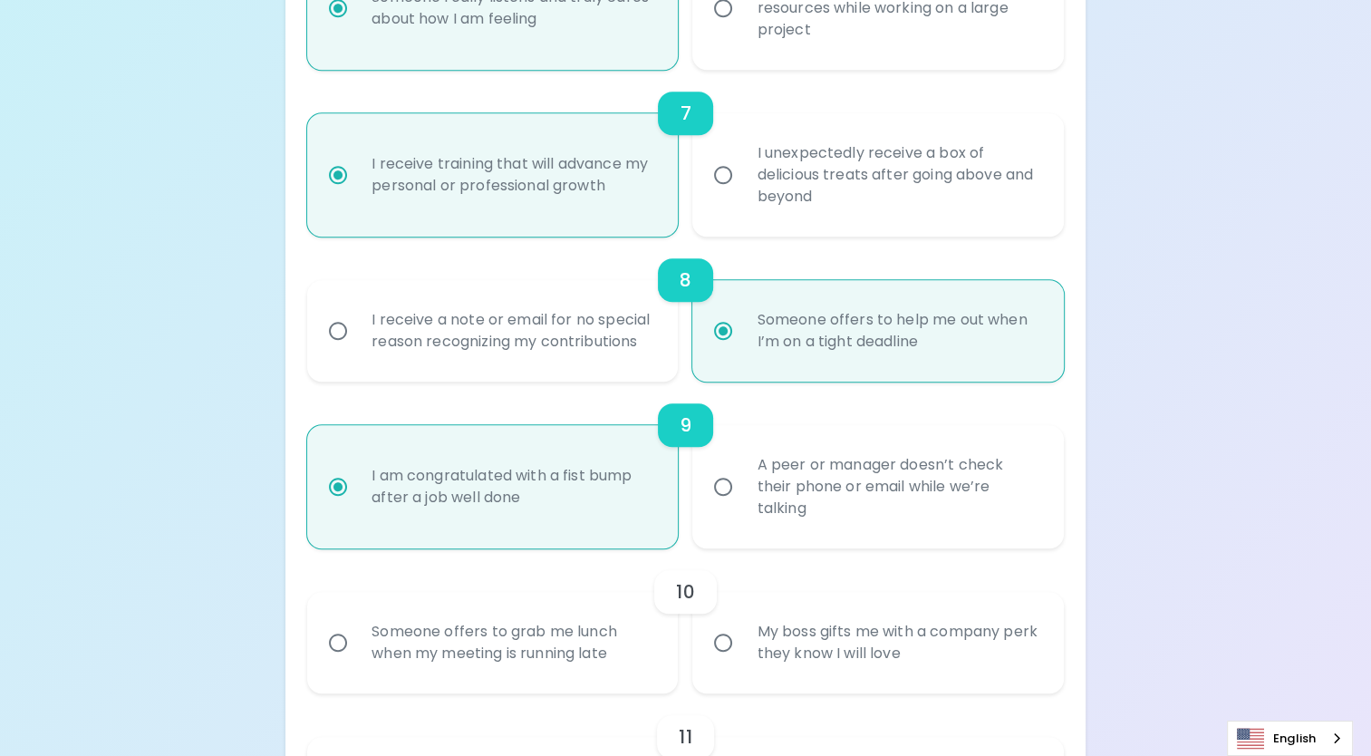
scroll to position [1396, 0]
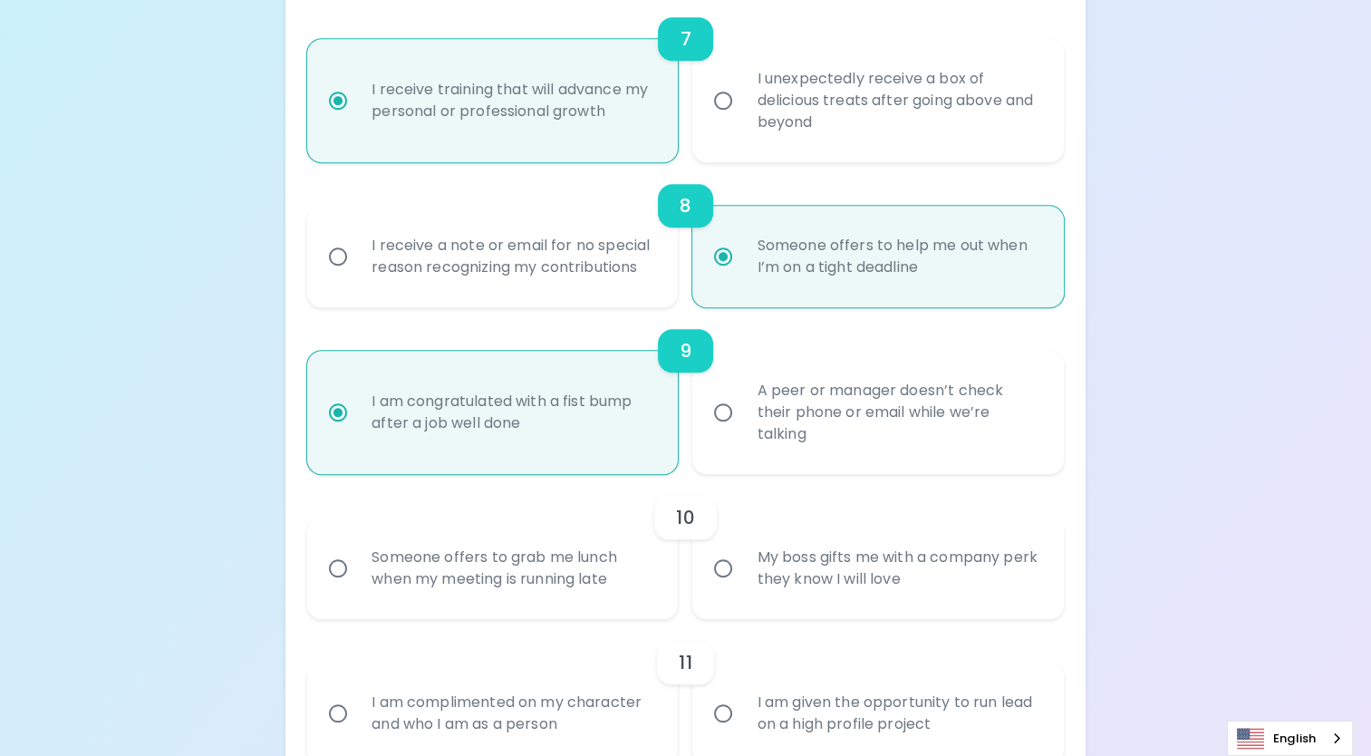
radio input "true"
click at [617, 576] on div "Someone offers to grab me lunch when my meeting is running late" at bounding box center [512, 568] width 311 height 87
click at [357, 576] on input "Someone offers to grab me lunch when my meeting is running late" at bounding box center [338, 568] width 38 height 38
radio input "false"
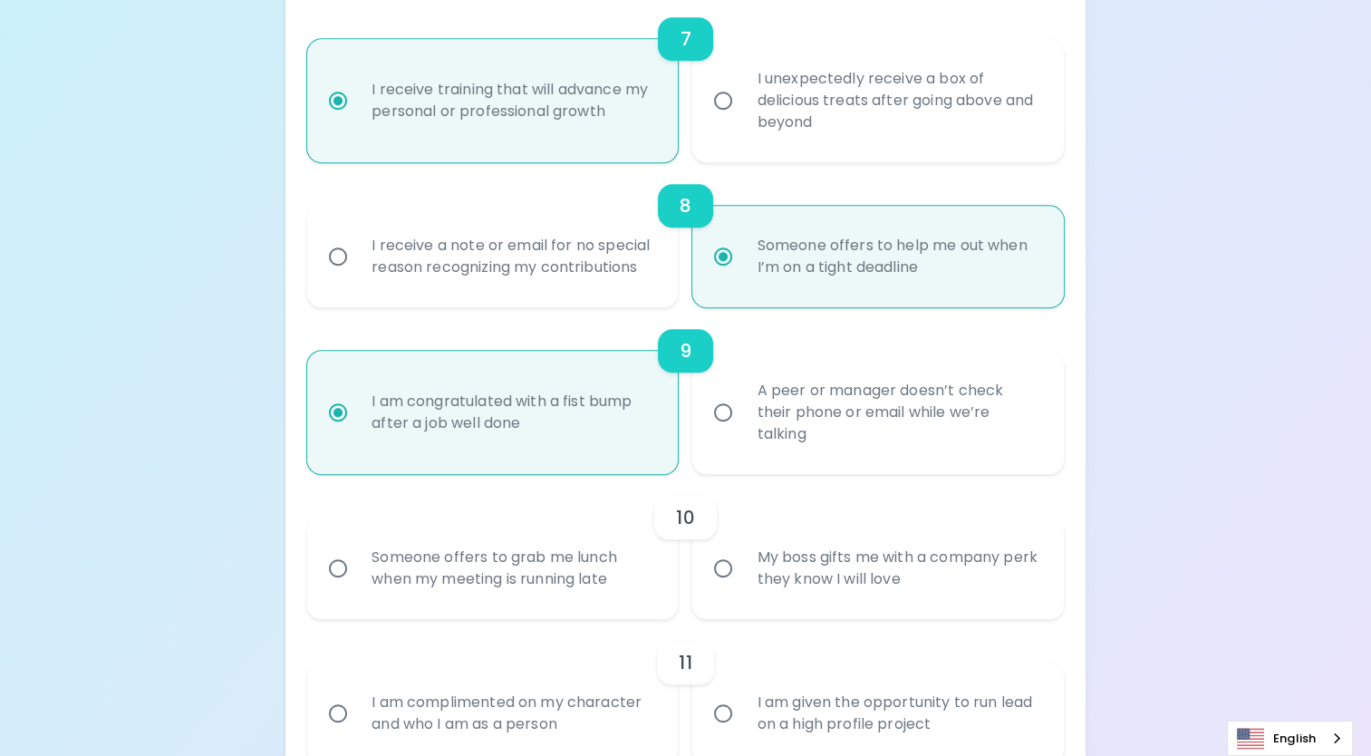
radio input "false"
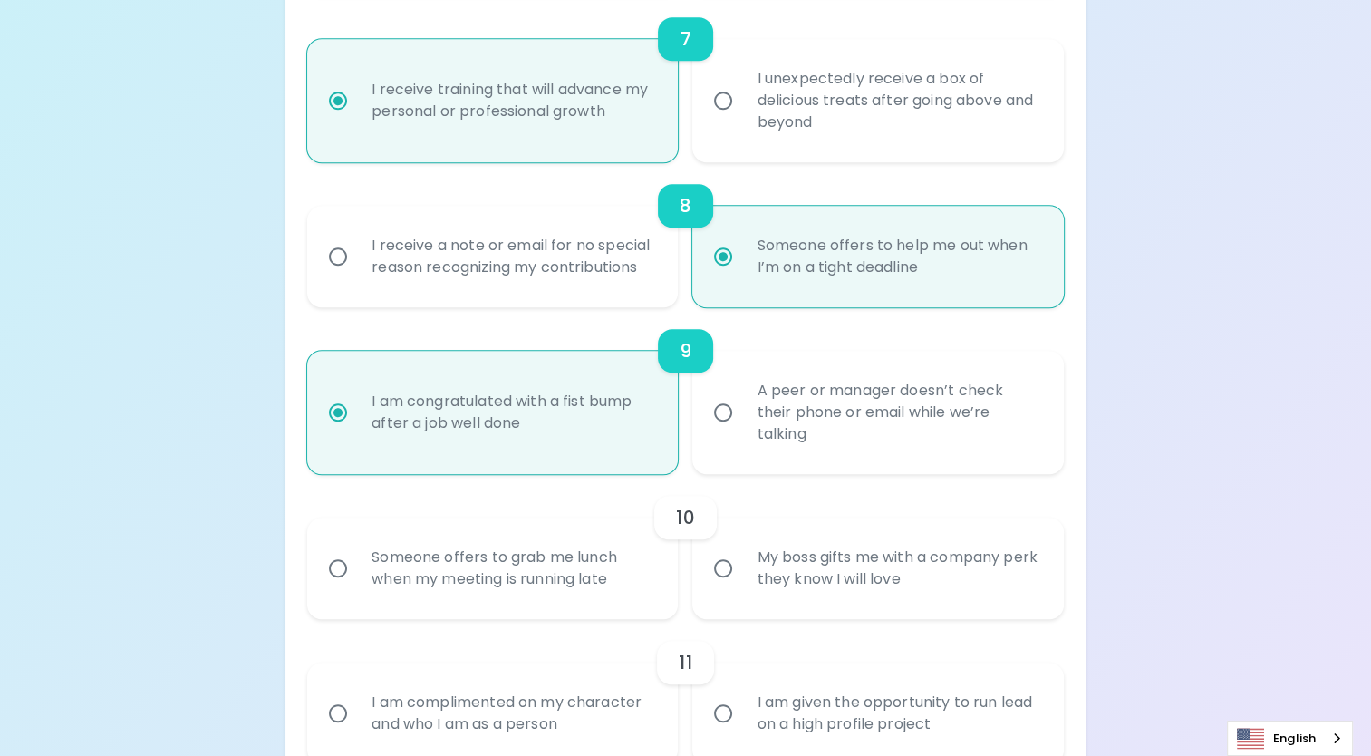
radio input "false"
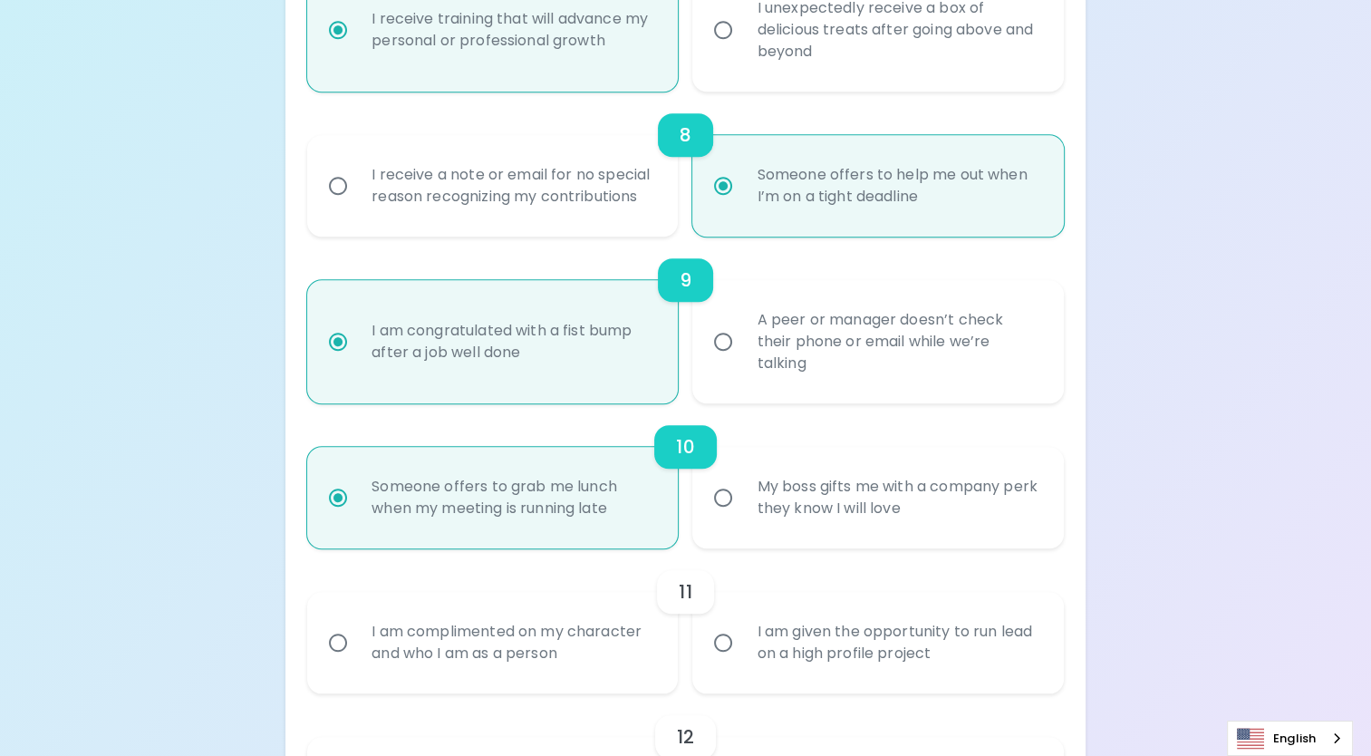
scroll to position [1541, 0]
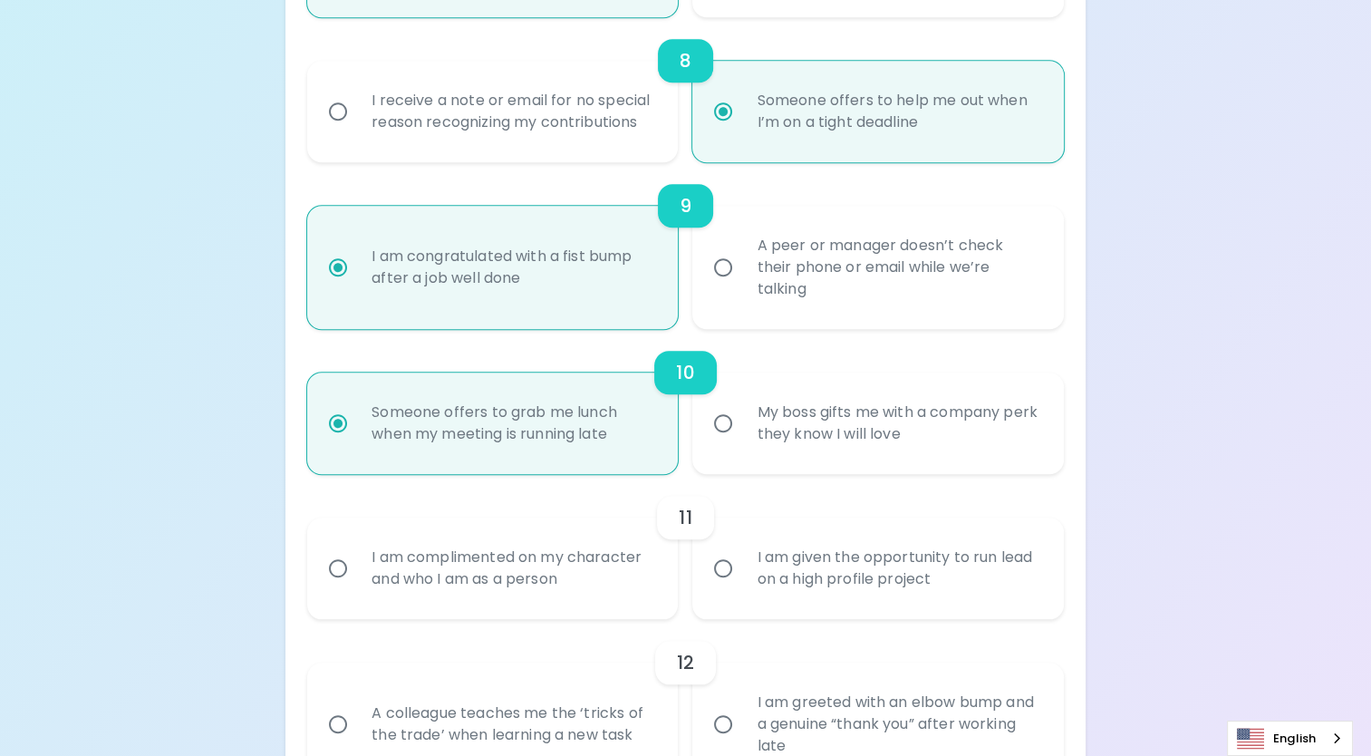
radio input "true"
click at [584, 561] on div "I am complimented on my character and who I am as a person" at bounding box center [512, 568] width 311 height 87
click at [357, 561] on input "I am complimented on my character and who I am as a person" at bounding box center [338, 568] width 38 height 38
radio input "false"
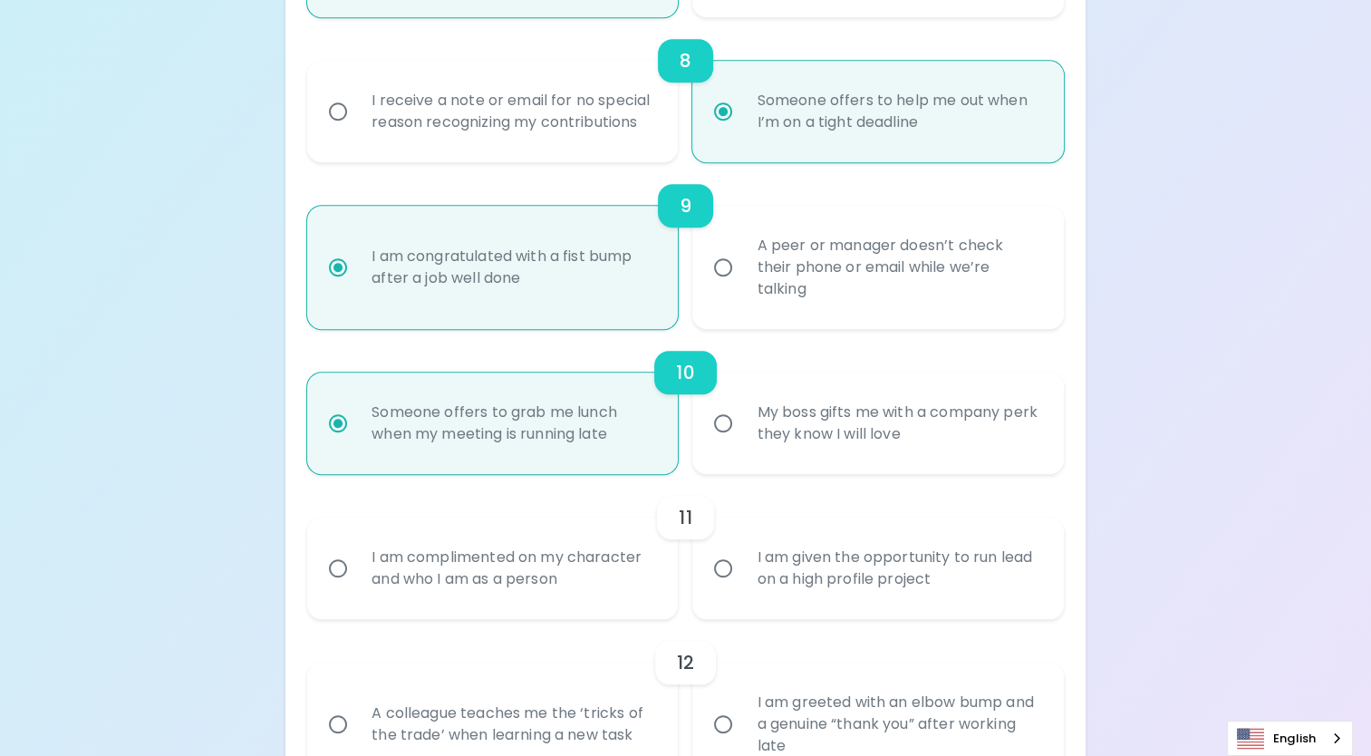
radio input "false"
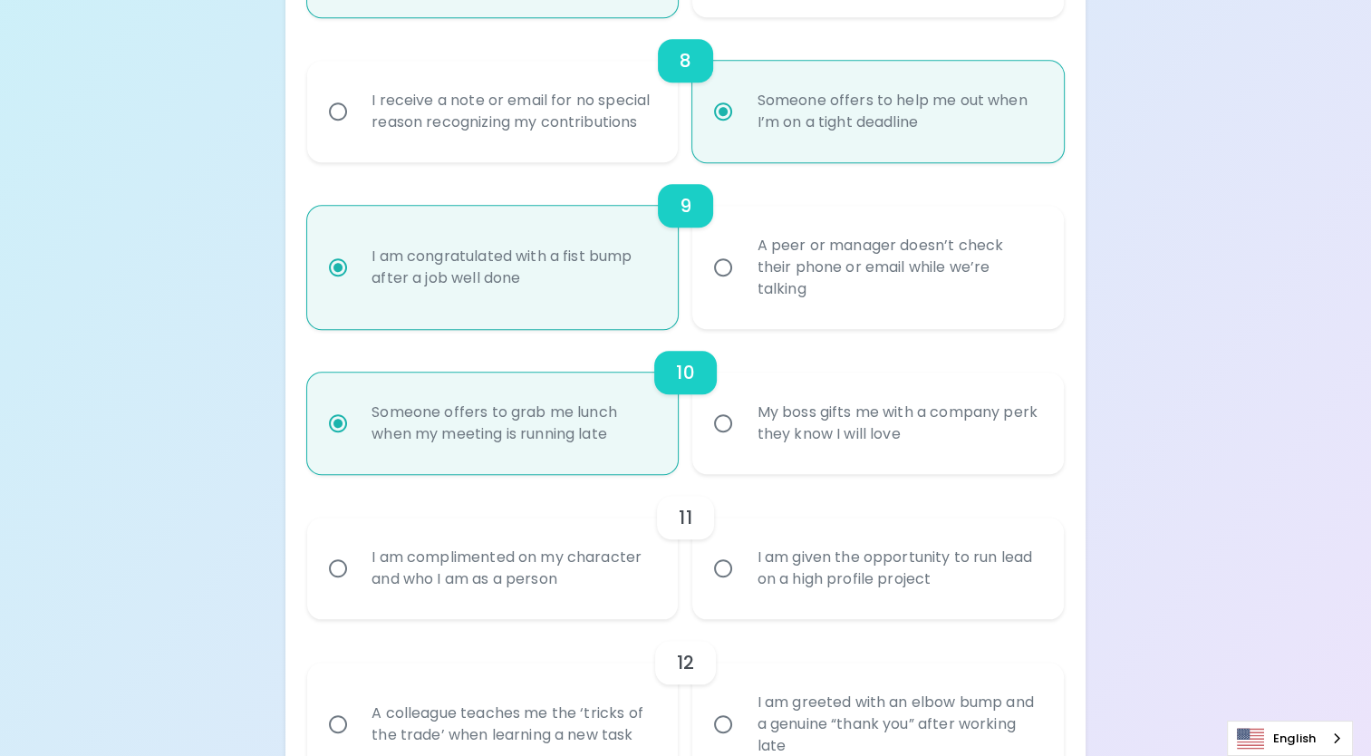
radio input "false"
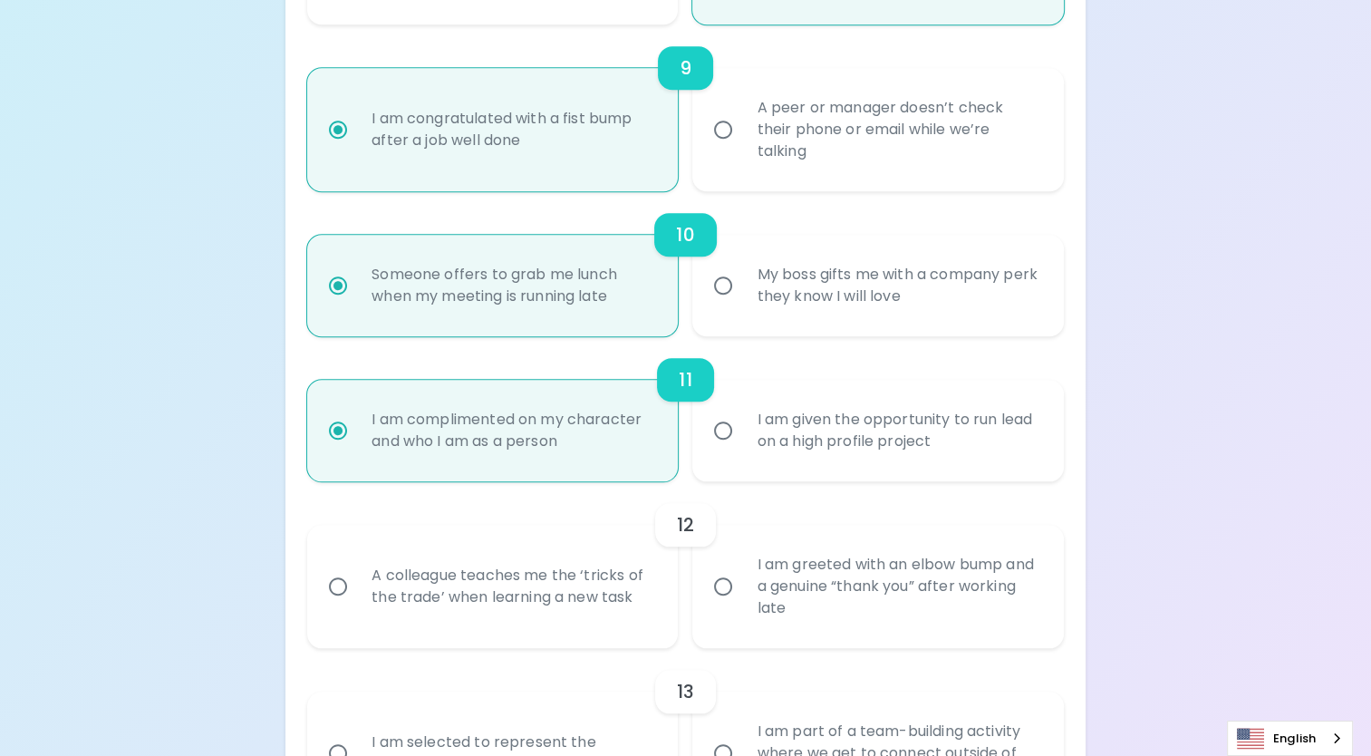
scroll to position [1686, 0]
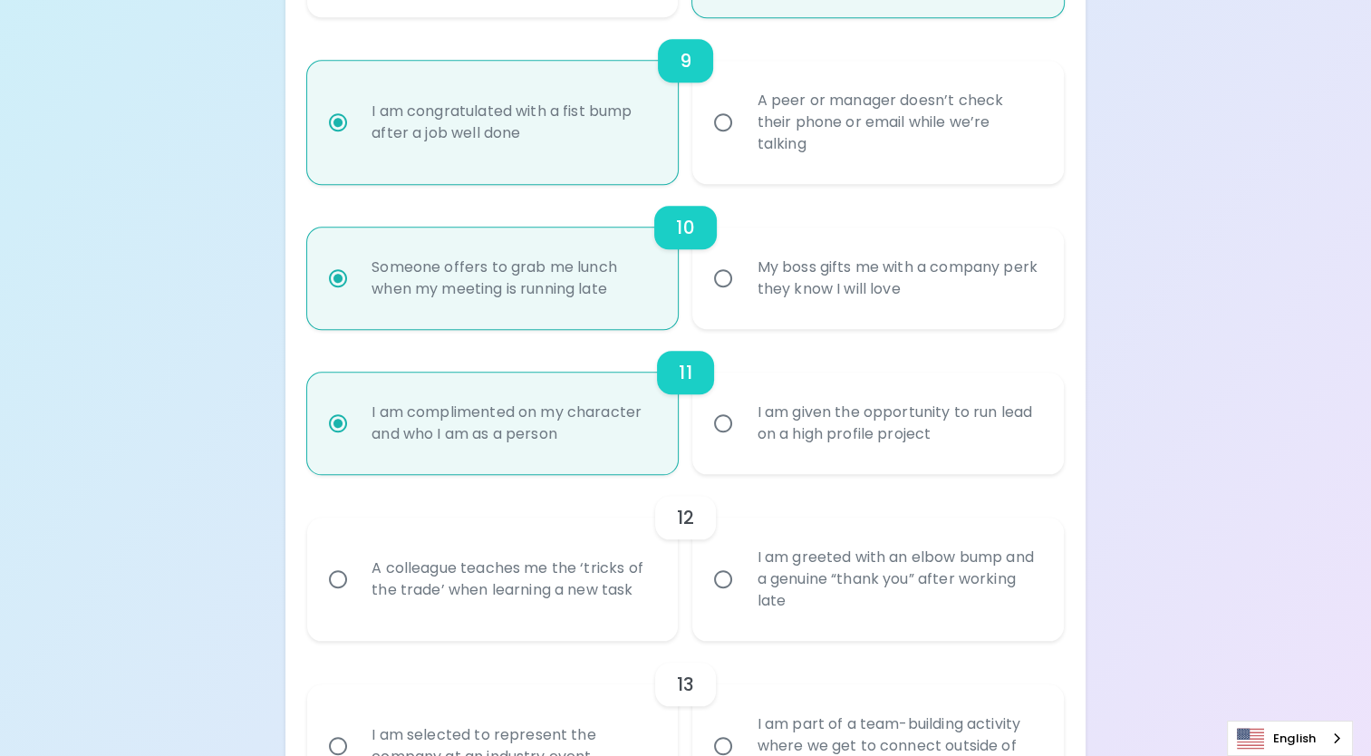
radio input "true"
click at [644, 575] on div "A colleague teaches me the ‘tricks of the trade’ when learning a new task" at bounding box center [512, 579] width 311 height 87
click at [357, 575] on input "A colleague teaches me the ‘tricks of the trade’ when learning a new task" at bounding box center [338, 579] width 38 height 38
radio input "false"
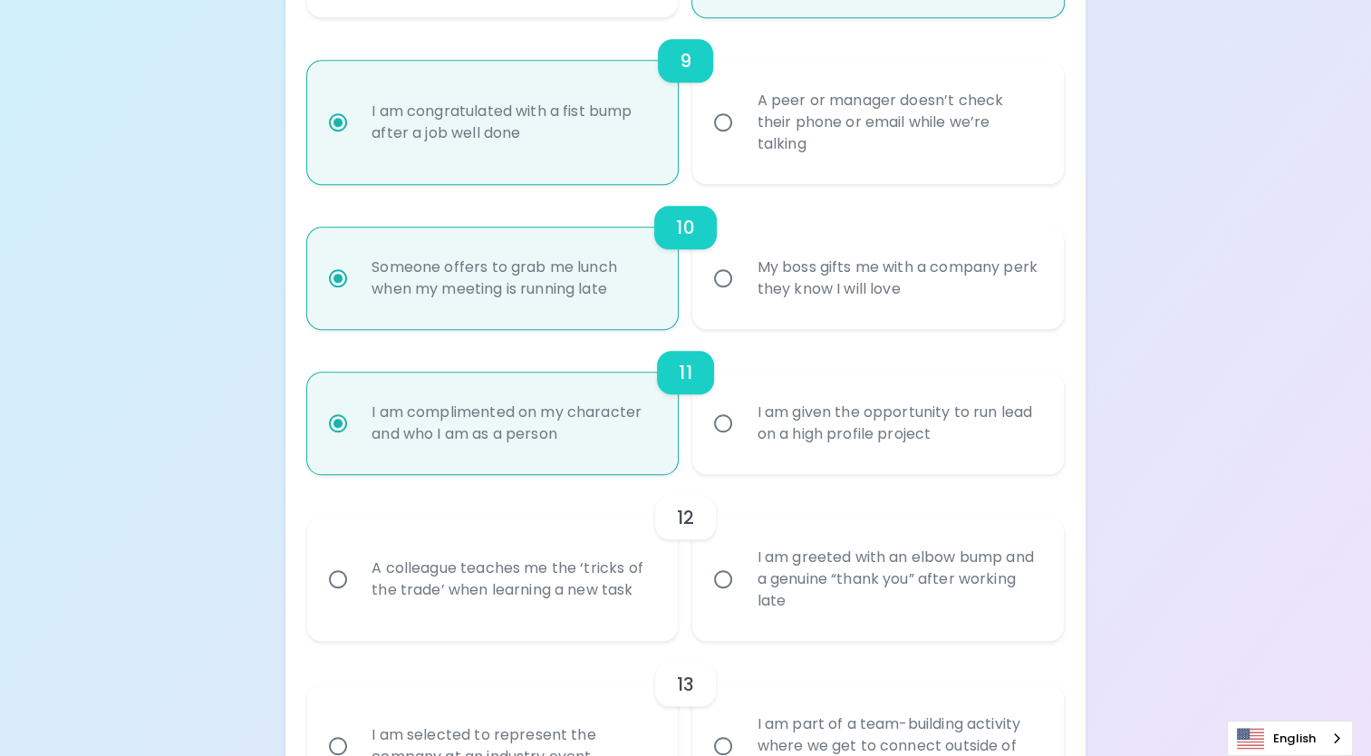
radio input "false"
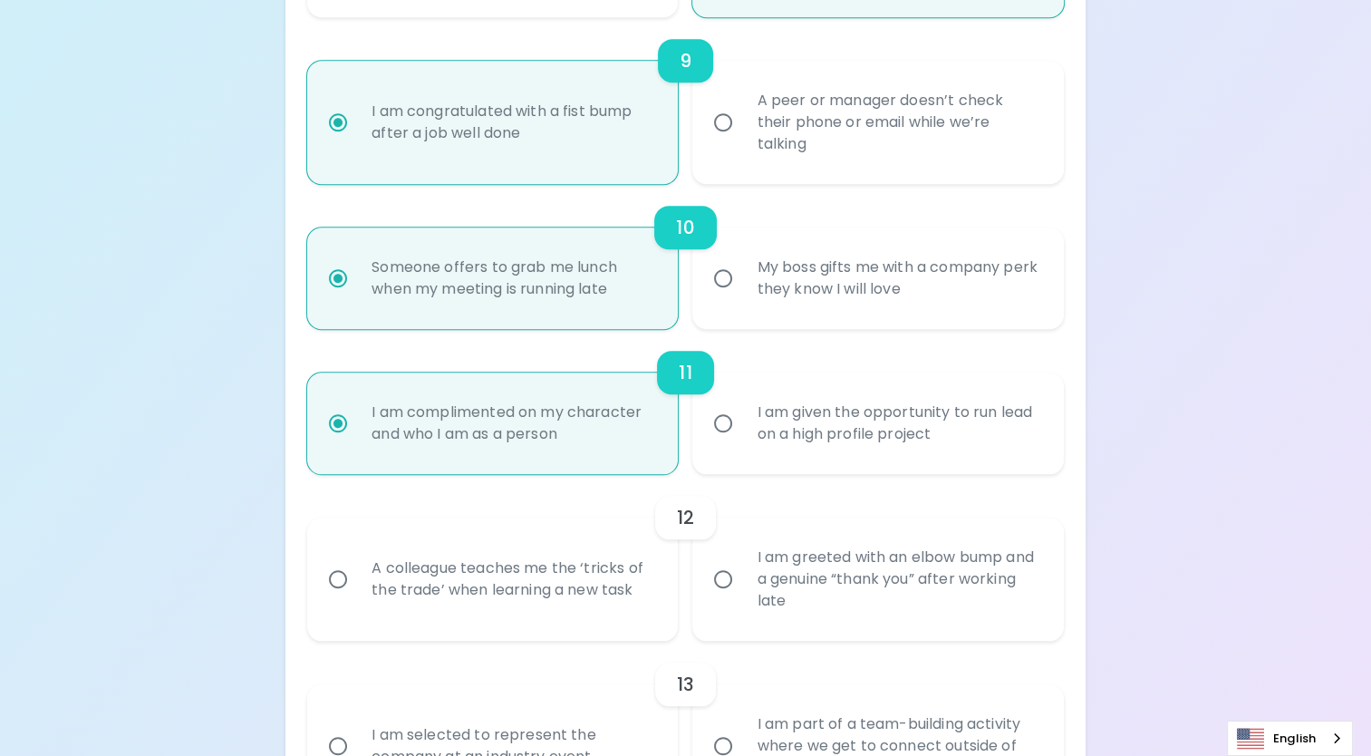
radio input "false"
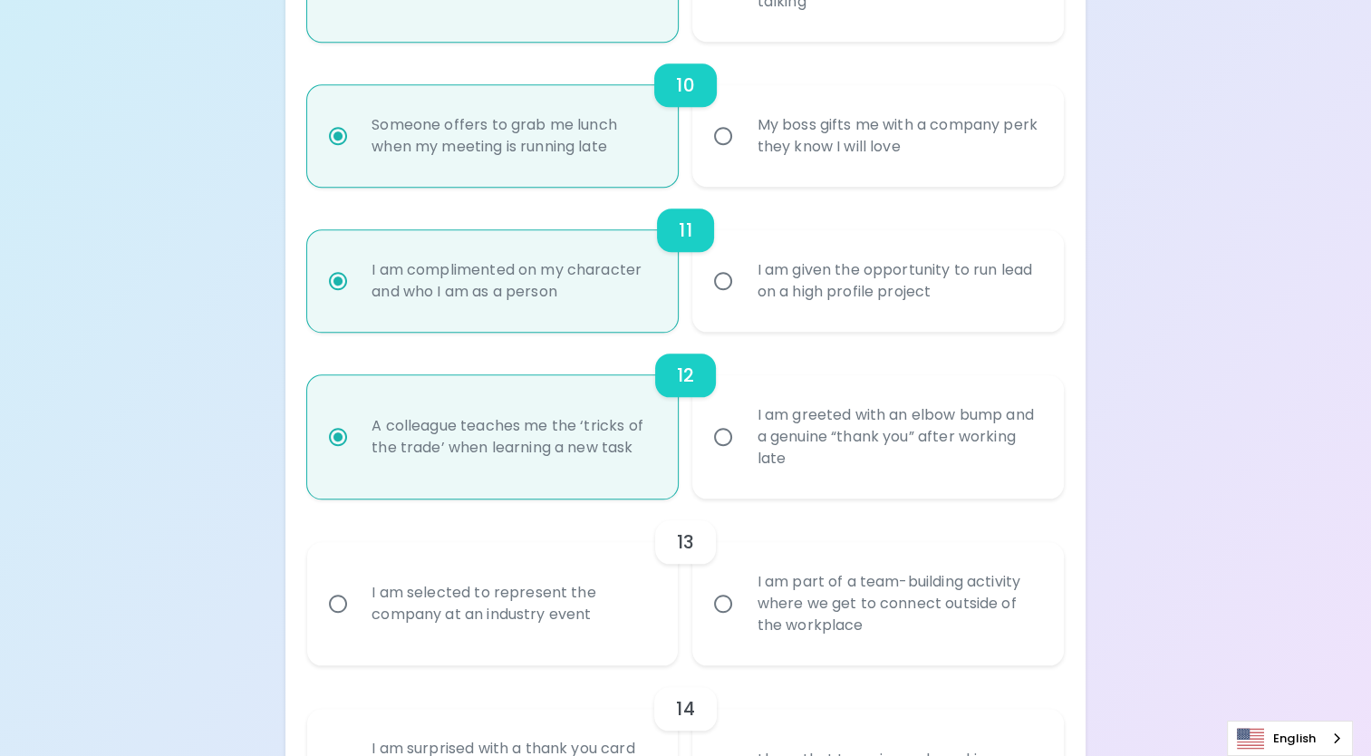
scroll to position [1831, 0]
radio input "true"
click at [969, 587] on div "I am part of a team-building activity where we get to connect outside of the wo…" at bounding box center [897, 601] width 311 height 109
click at [742, 587] on input "I am part of a team-building activity where we get to connect outside of the wo…" at bounding box center [723, 601] width 38 height 38
radio input "false"
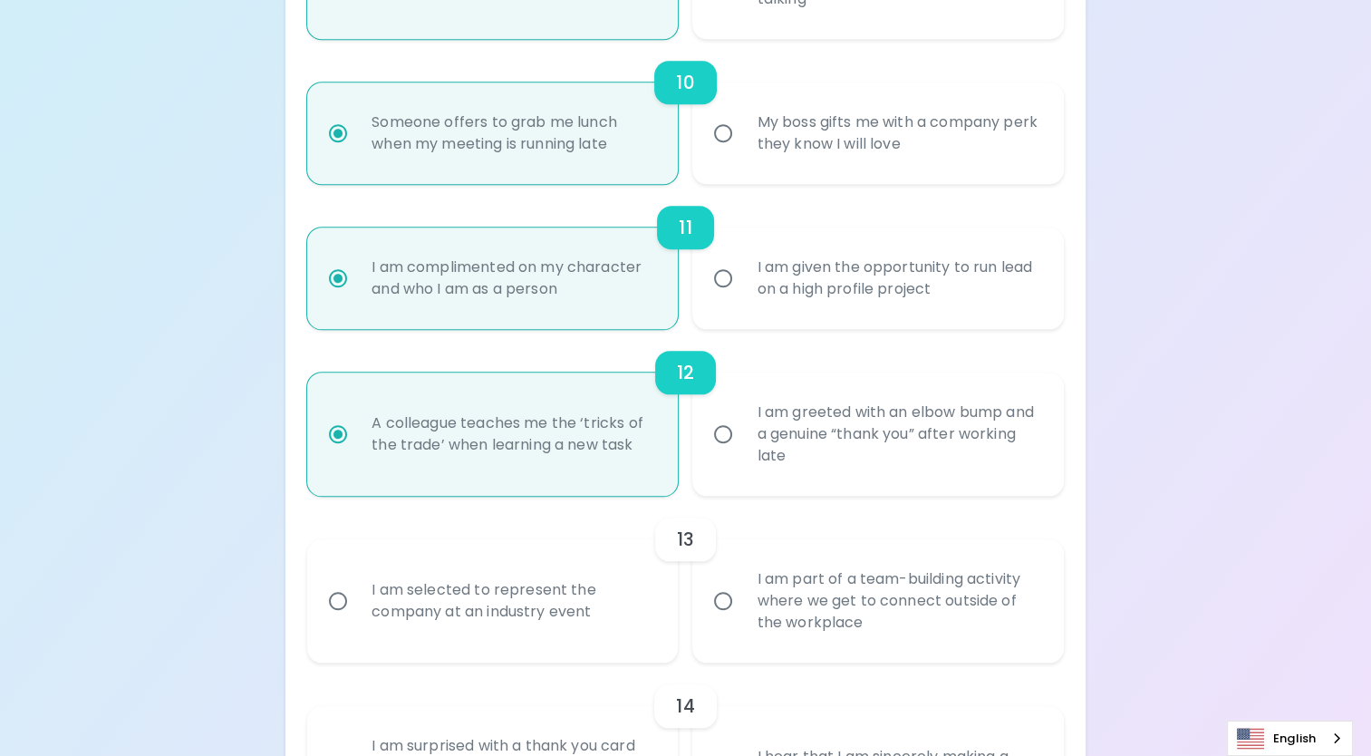
radio input "false"
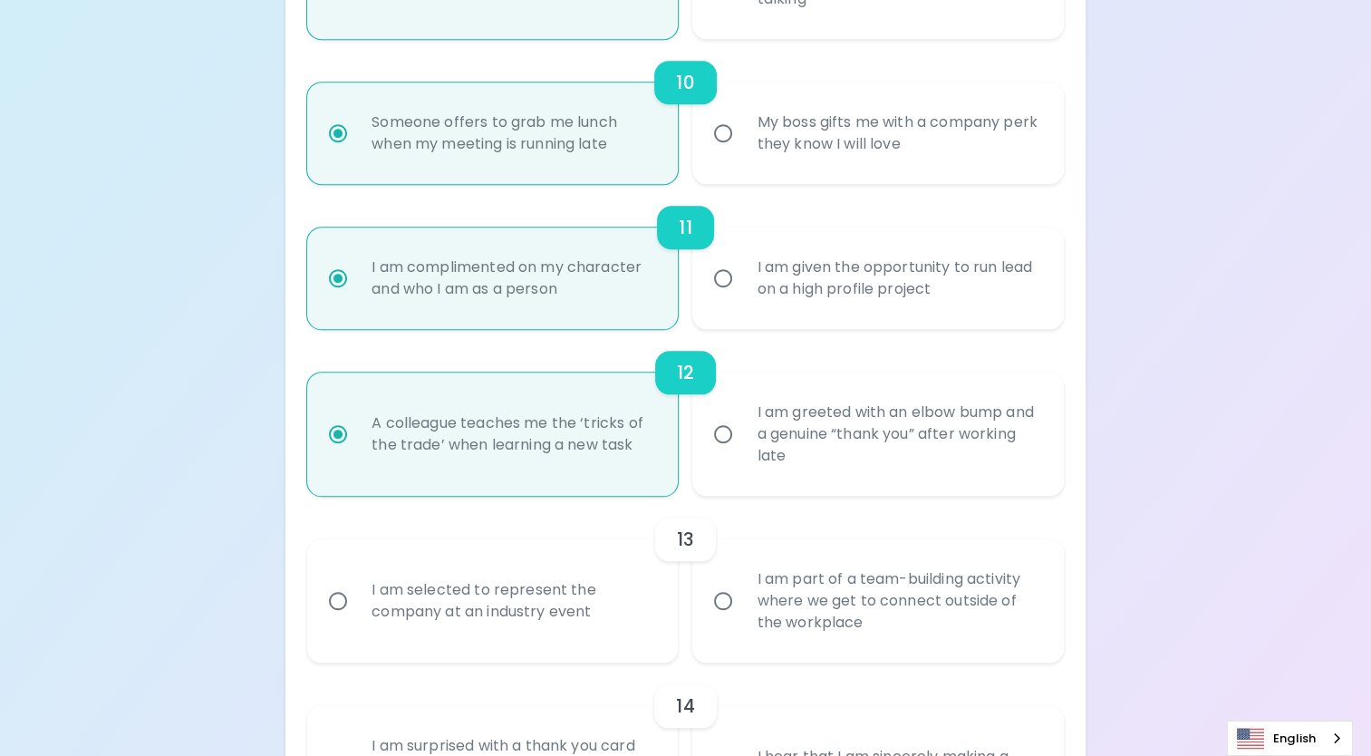
radio input "false"
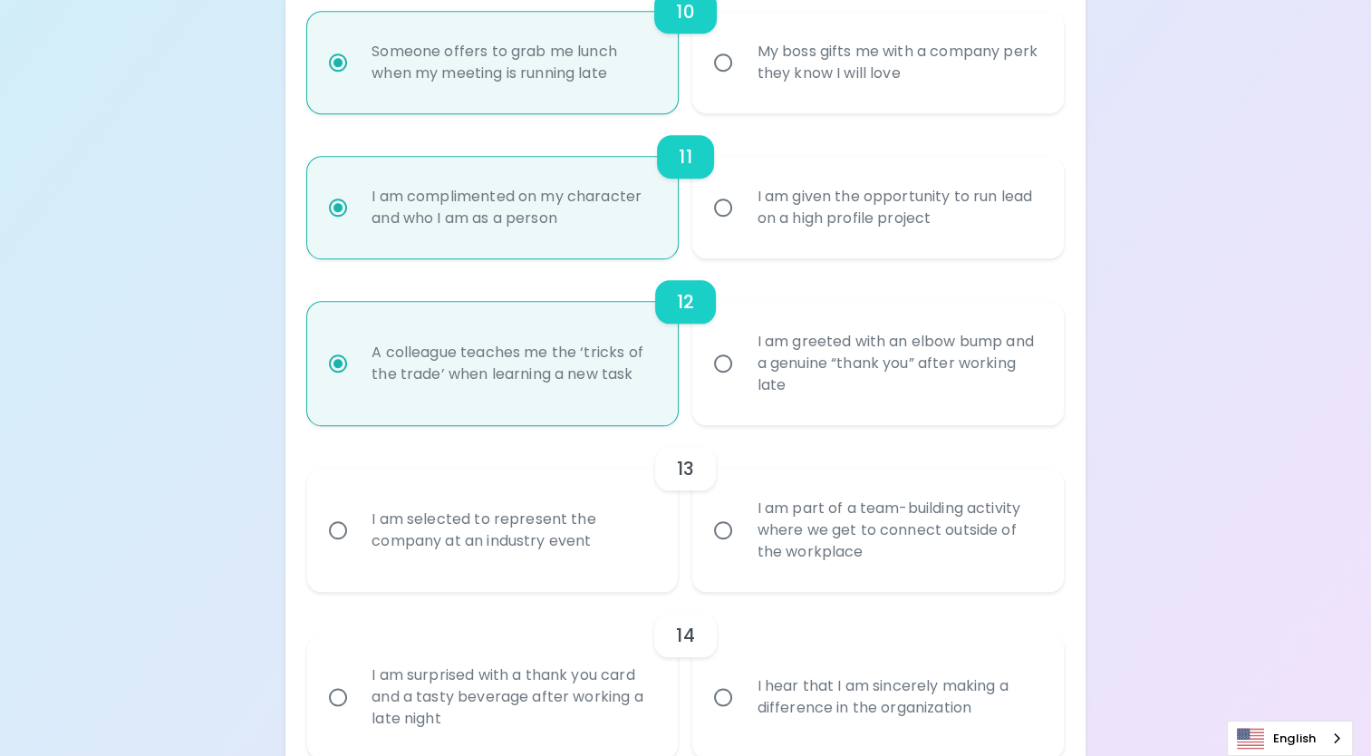
scroll to position [1976, 0]
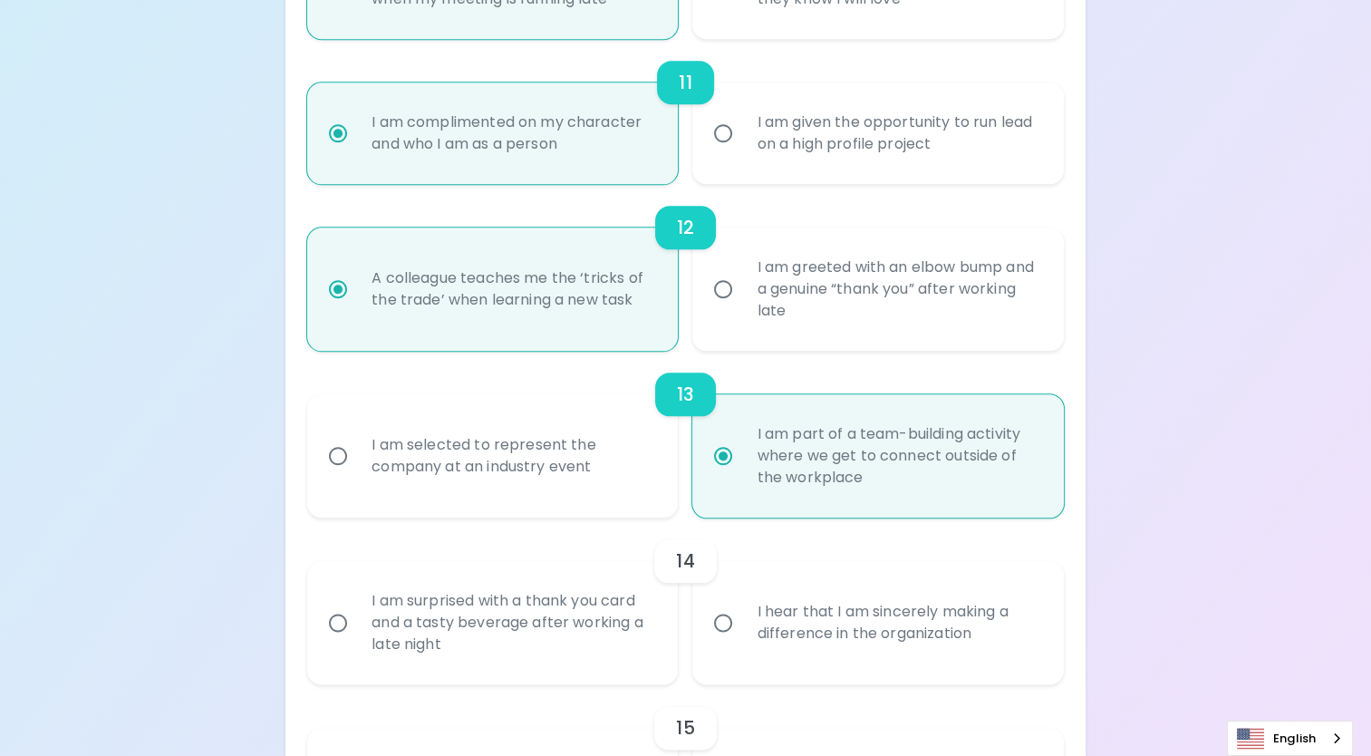
radio input "true"
click at [969, 615] on div "I hear that I am sincerely making a difference in the organization" at bounding box center [897, 622] width 311 height 87
click at [742, 615] on input "I hear that I am sincerely making a difference in the organization" at bounding box center [723, 623] width 38 height 38
radio input "false"
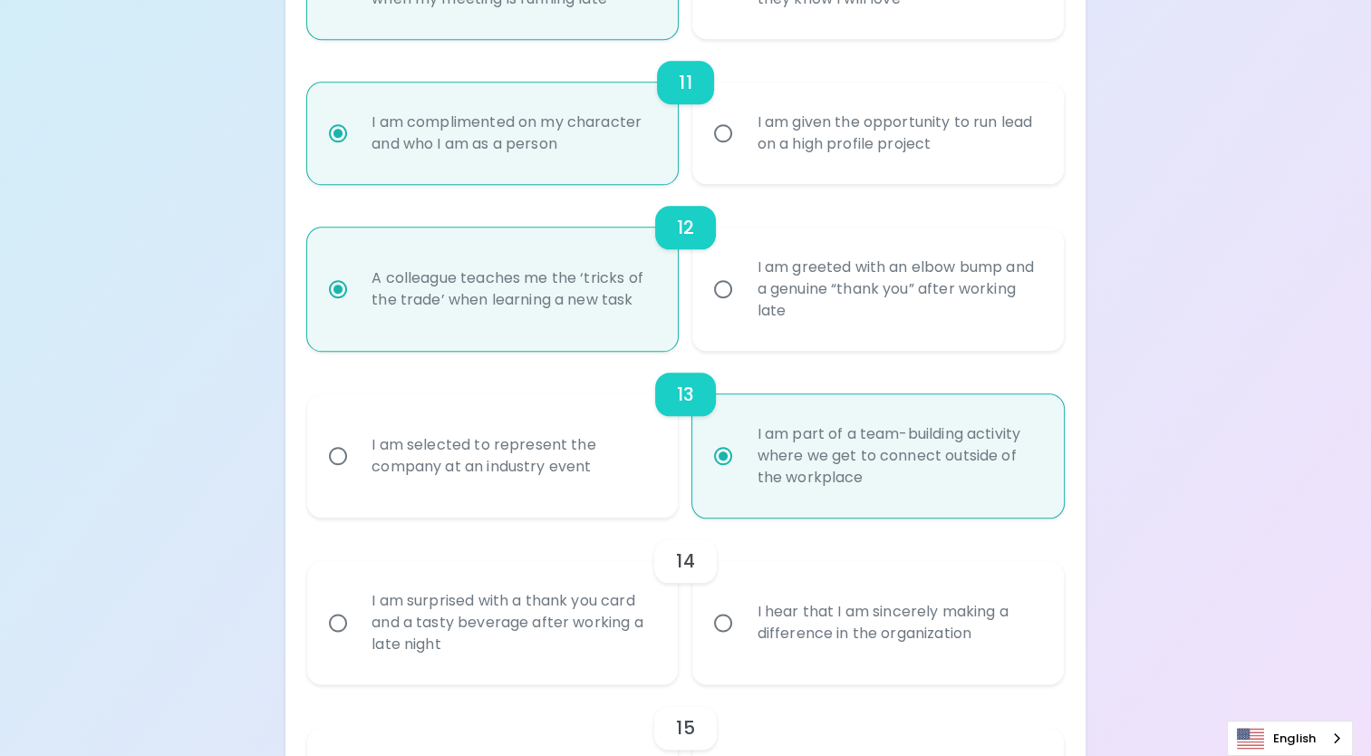
radio input "false"
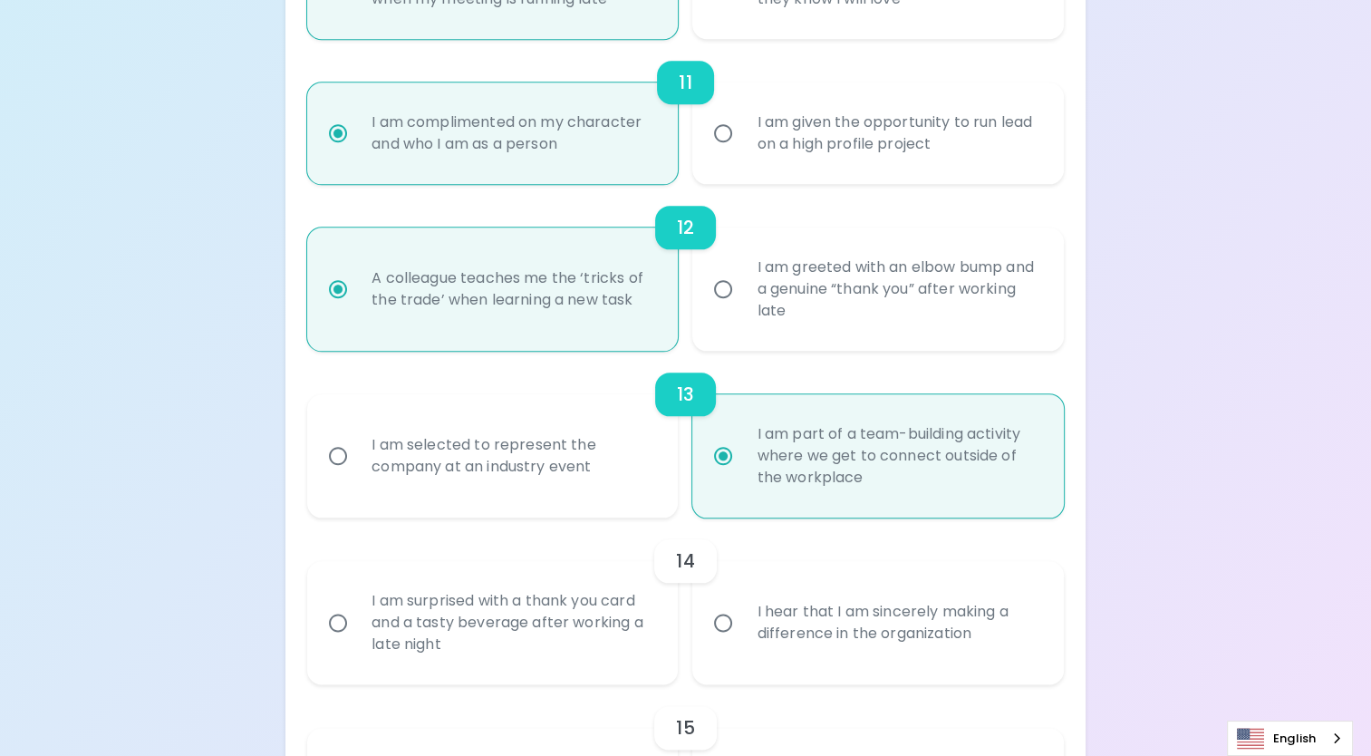
radio input "false"
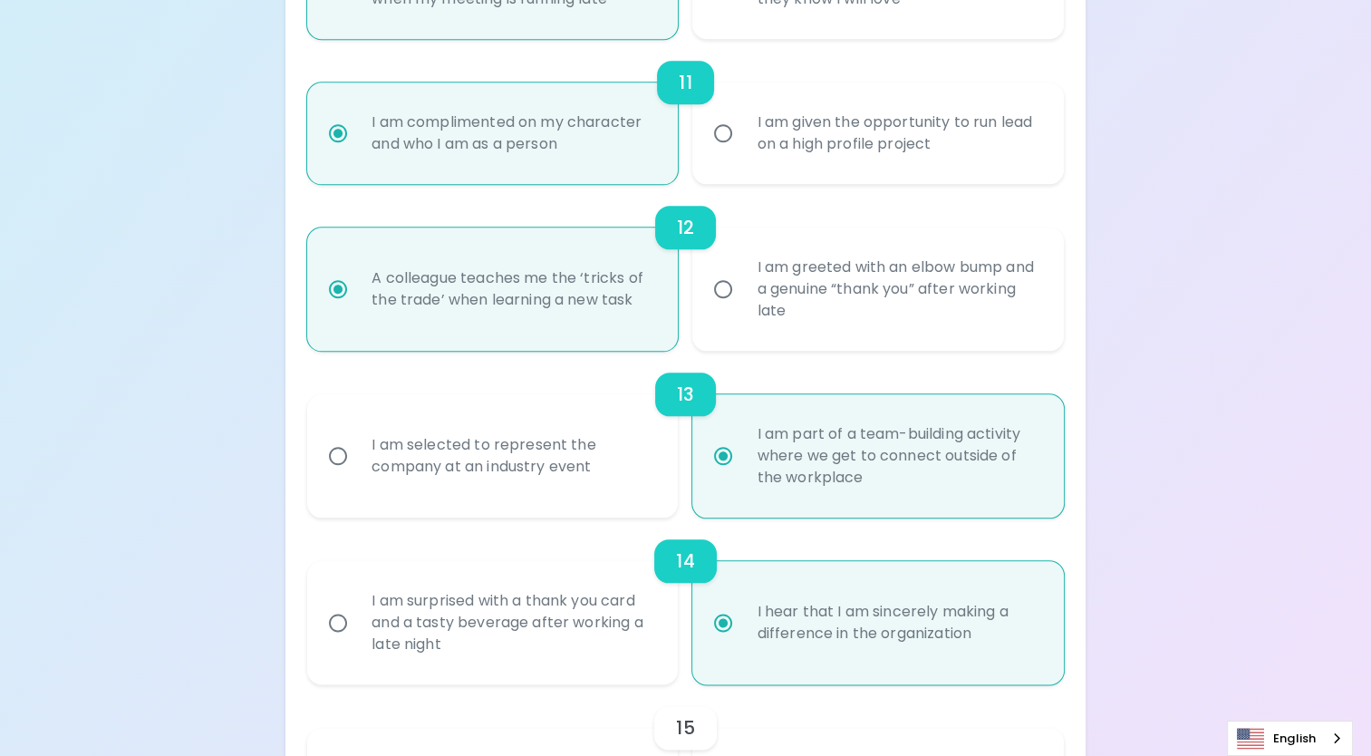
scroll to position [2121, 0]
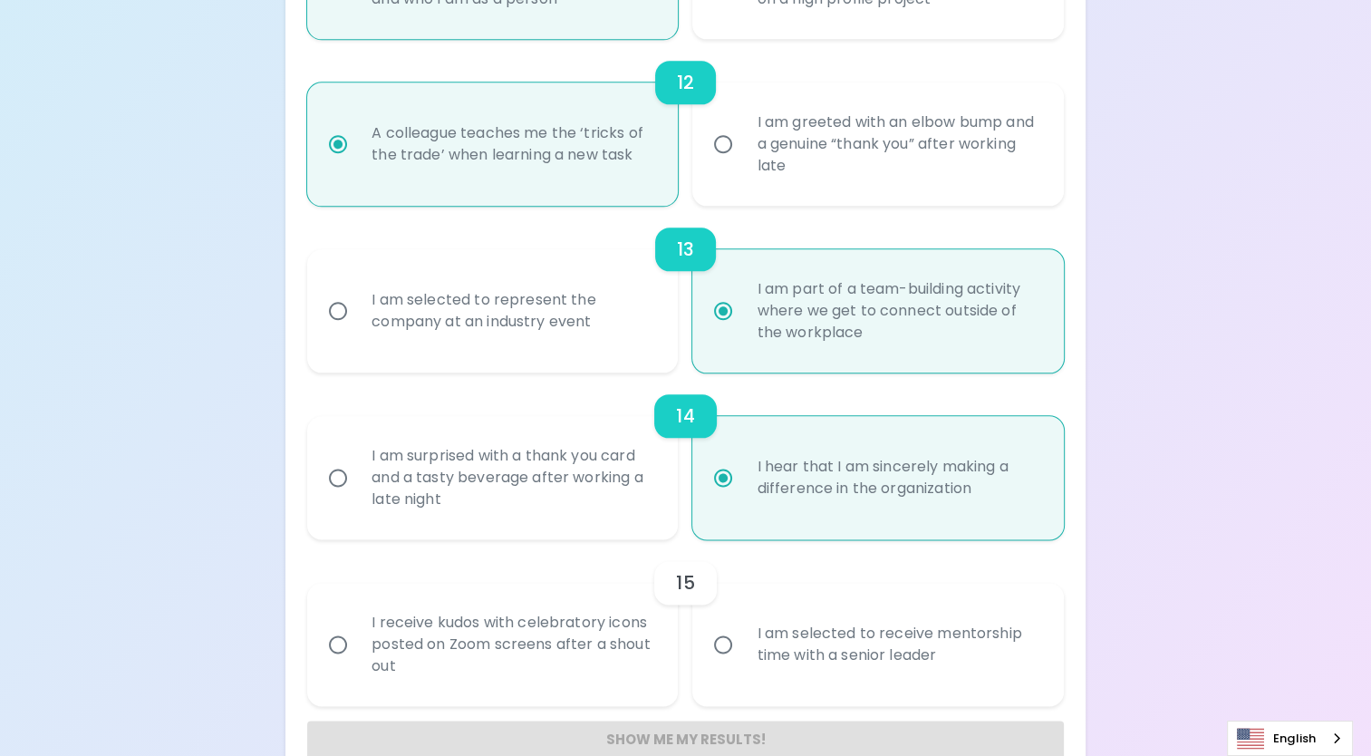
radio input "true"
click at [862, 644] on div "I am selected to receive mentorship time with a senior leader" at bounding box center [897, 644] width 311 height 87
click at [742, 644] on input "I am selected to receive mentorship time with a senior leader" at bounding box center [723, 644] width 38 height 38
radio input "false"
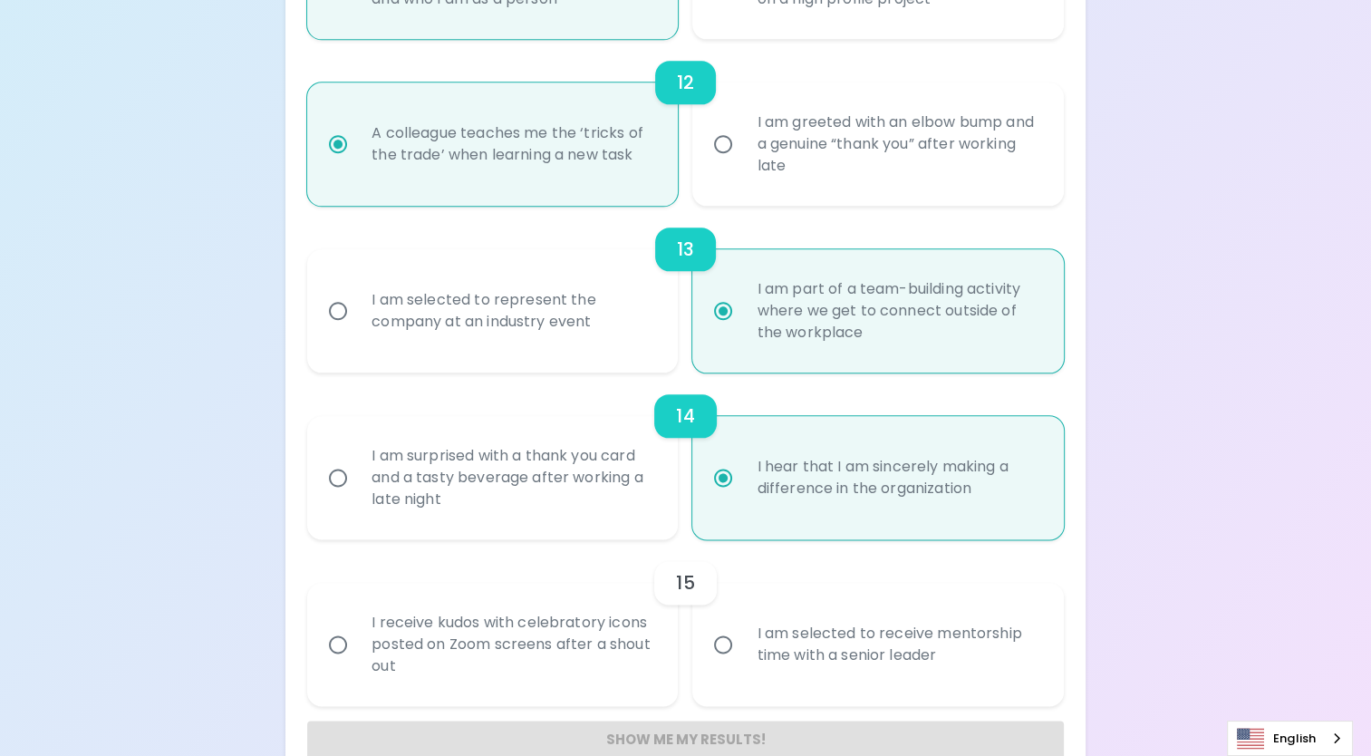
radio input "false"
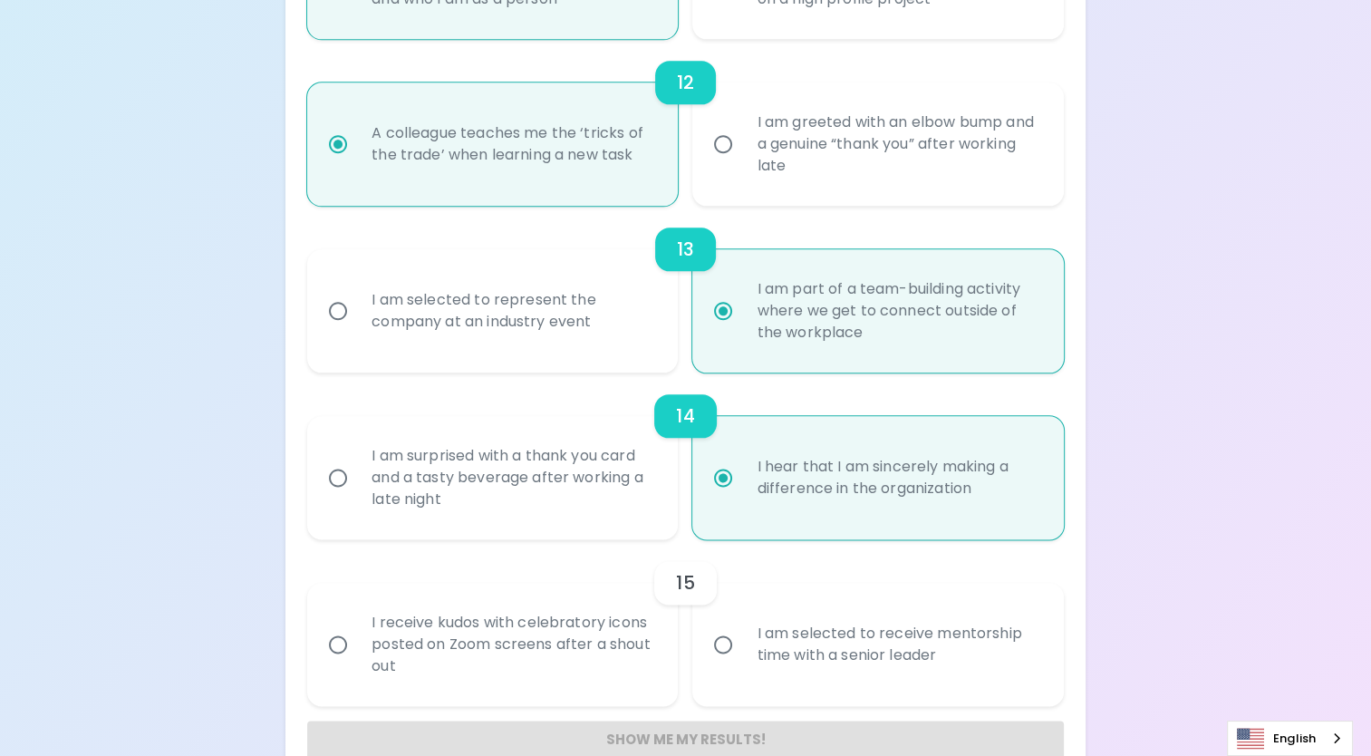
radio input "false"
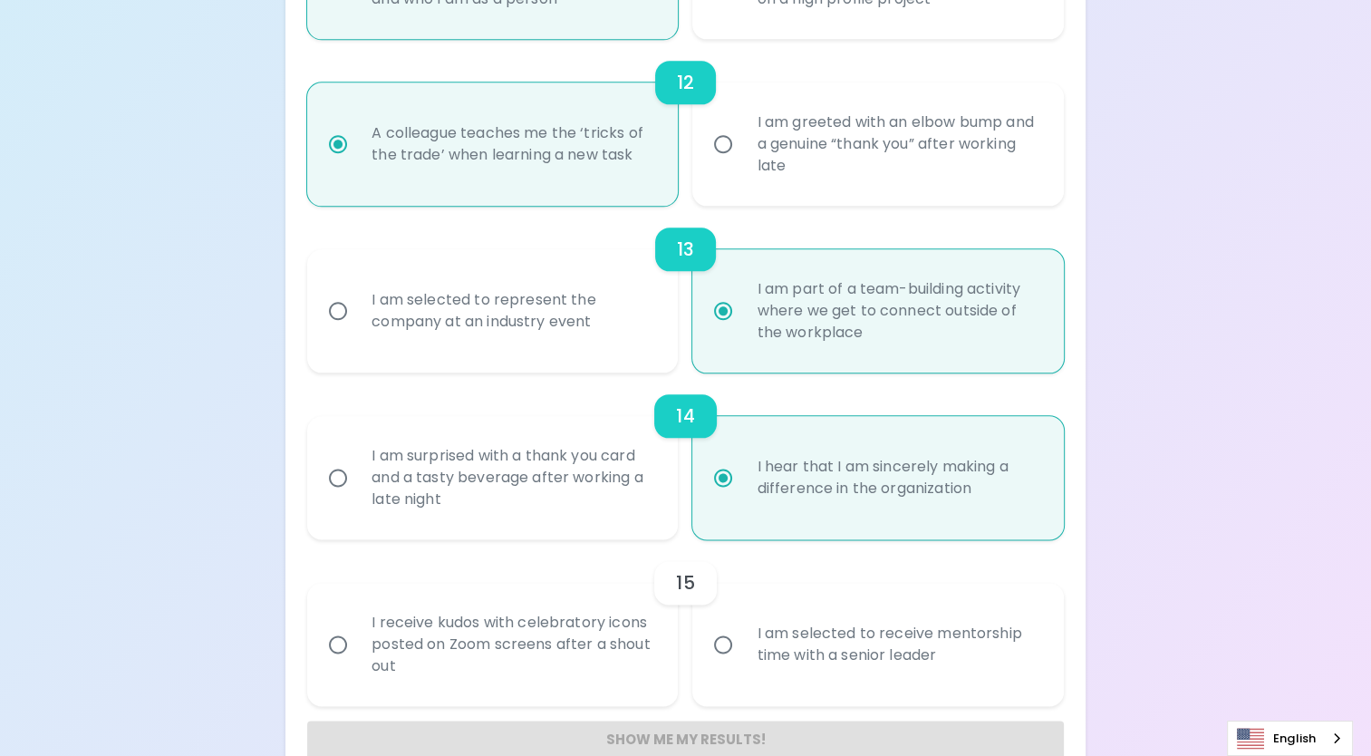
radio input "false"
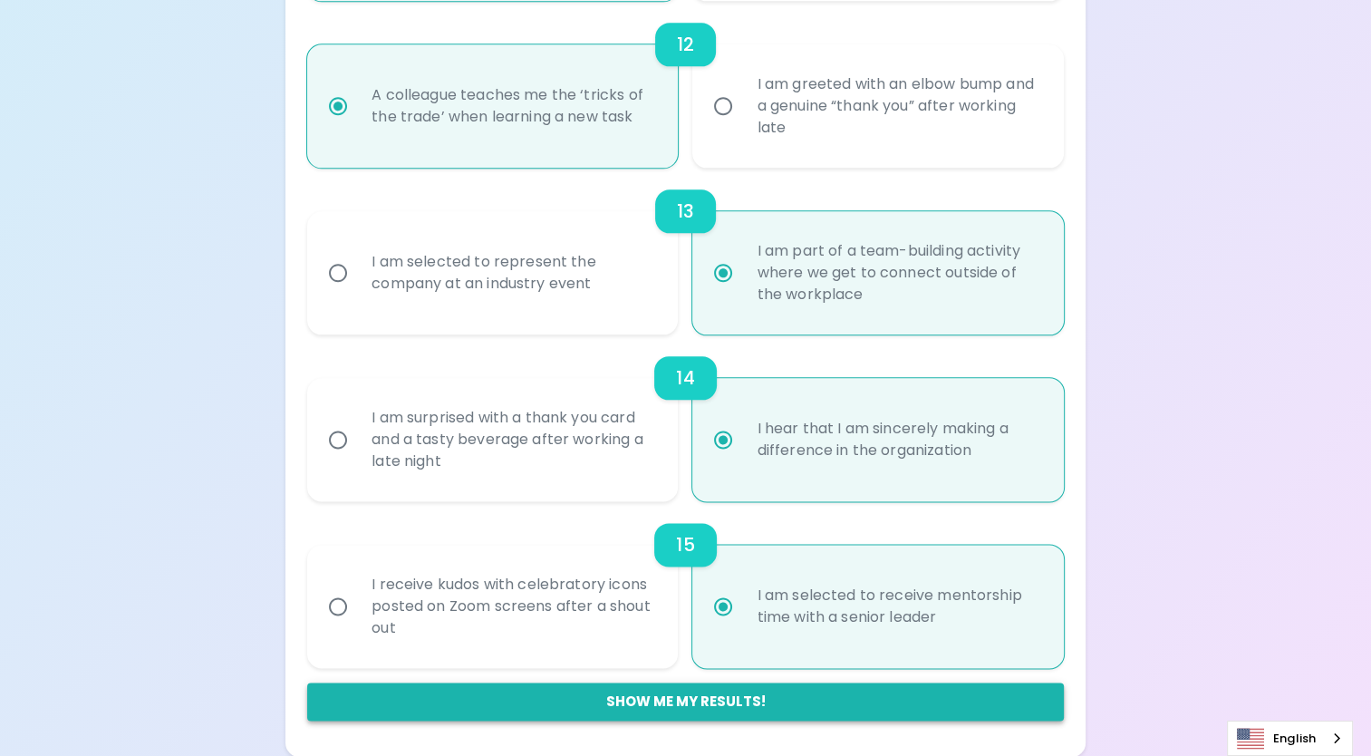
radio input "true"
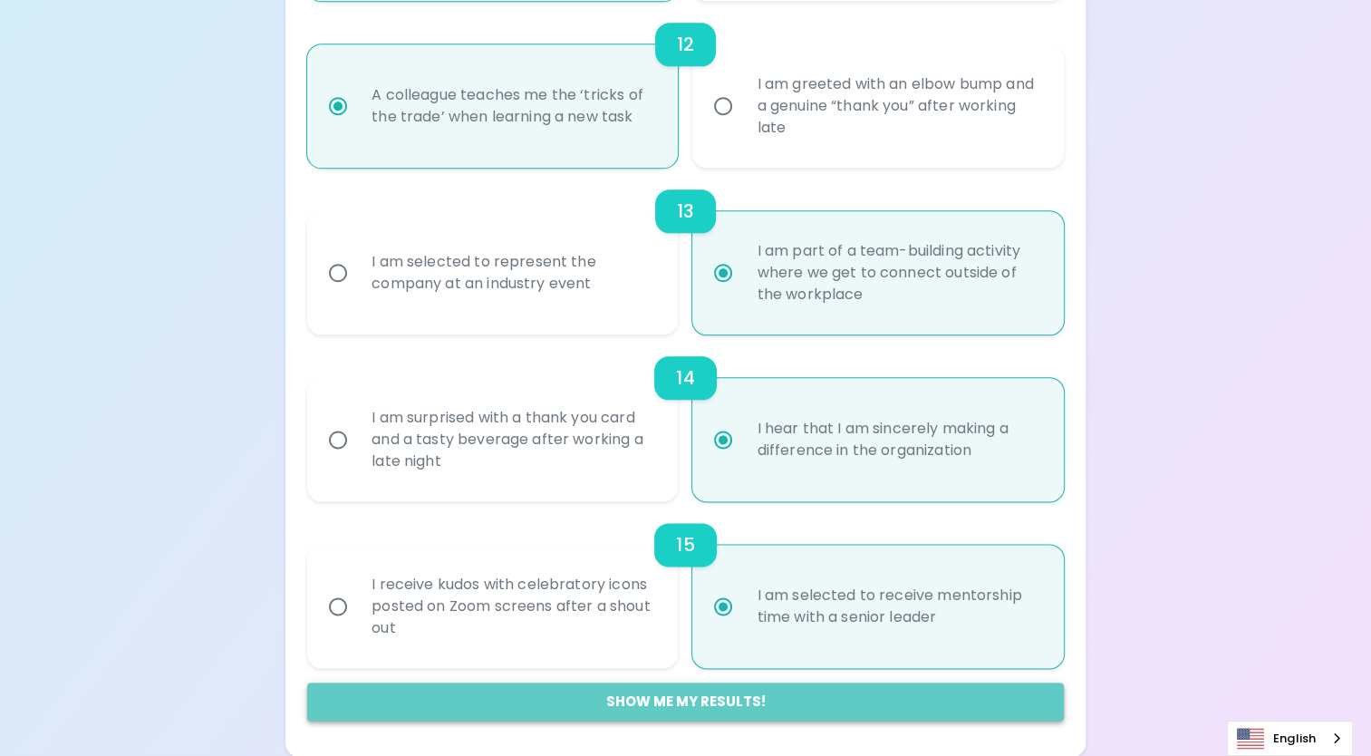
click at [707, 702] on button "Show me my results!" at bounding box center [685, 702] width 757 height 38
radio input "false"
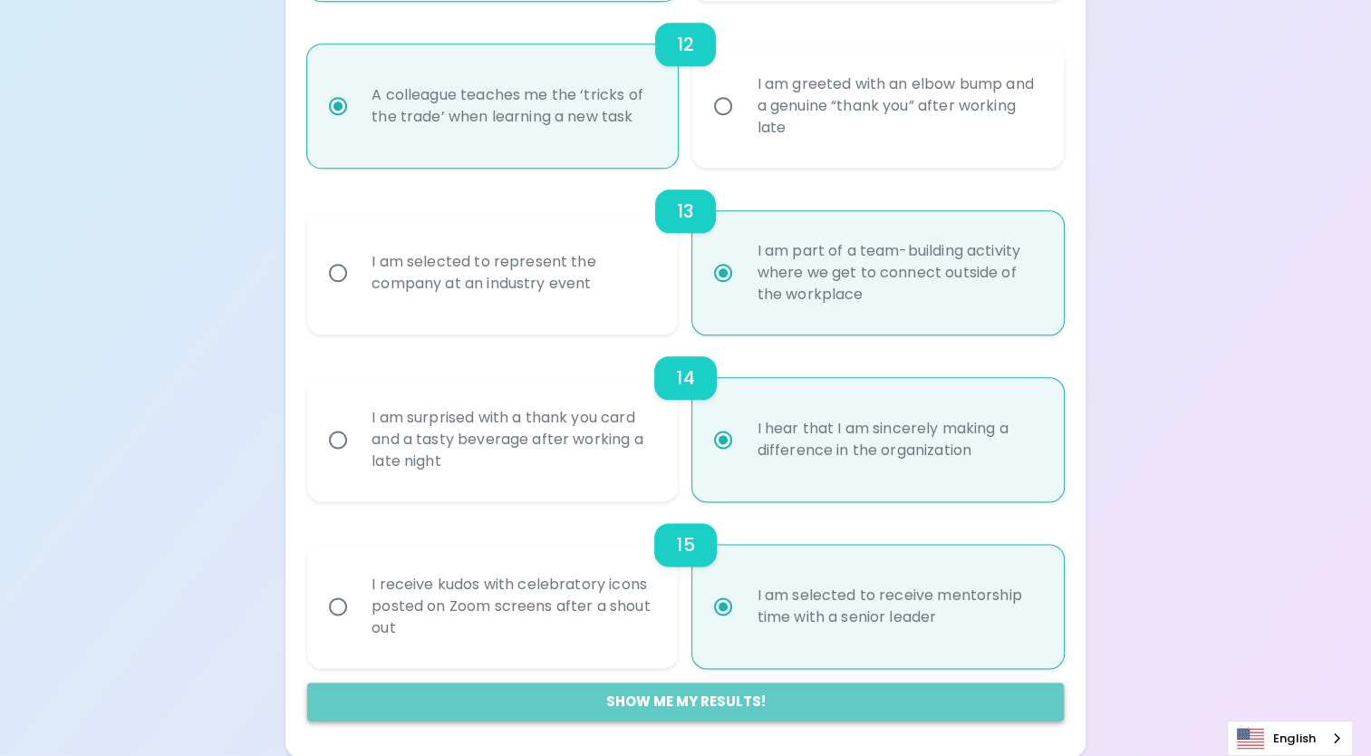
radio input "false"
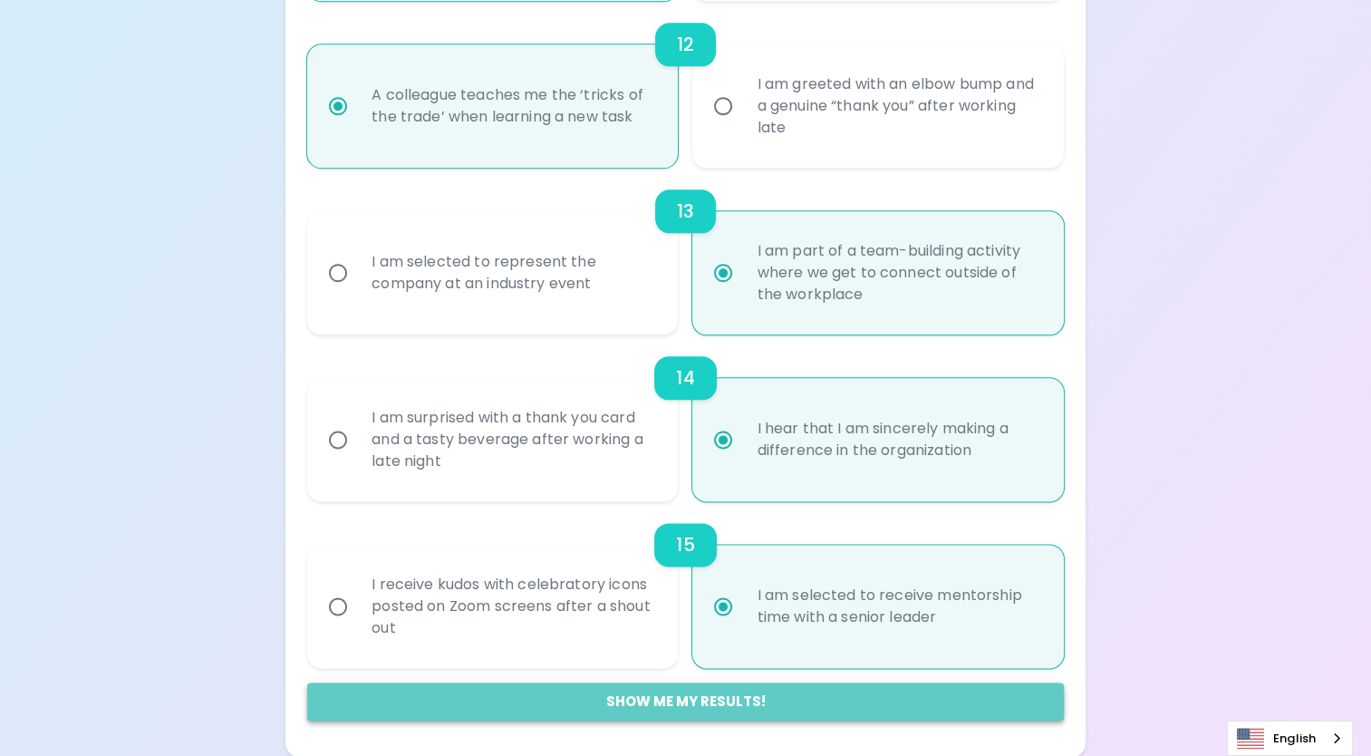
radio input "false"
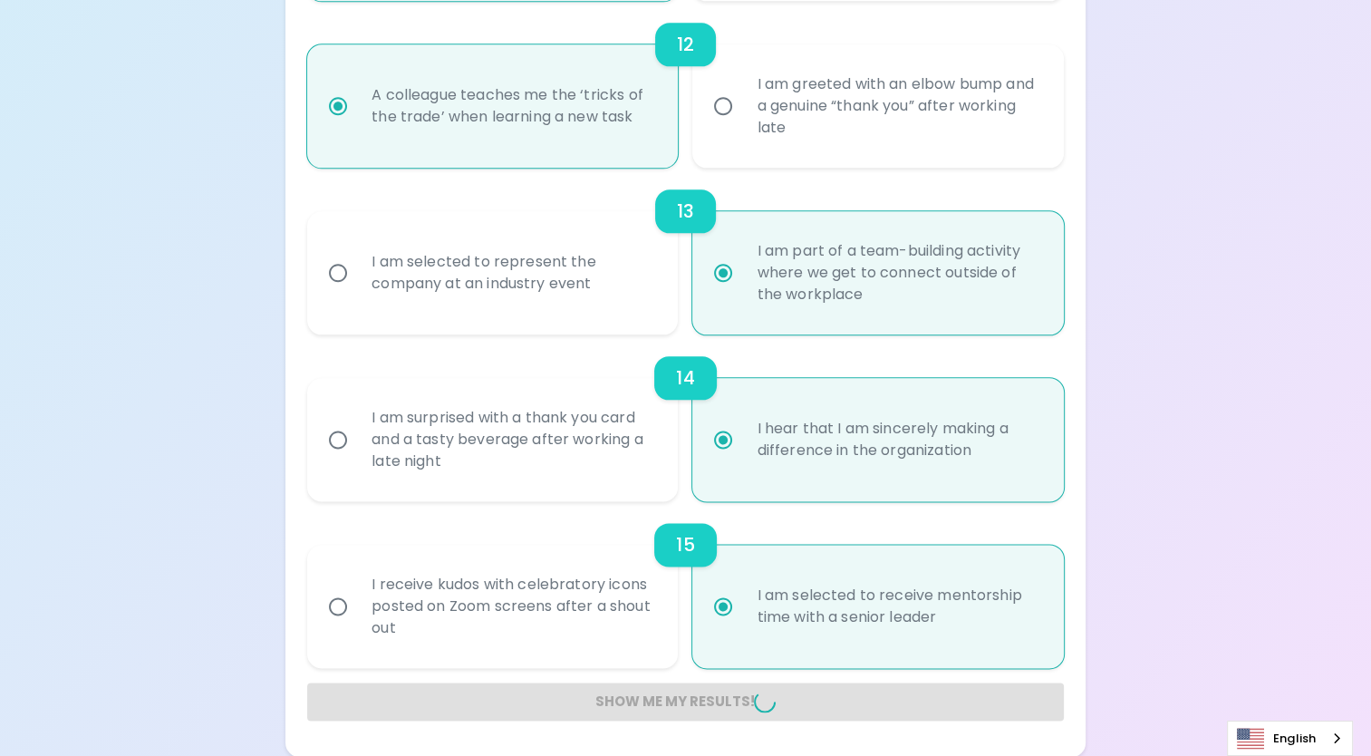
radio input "false"
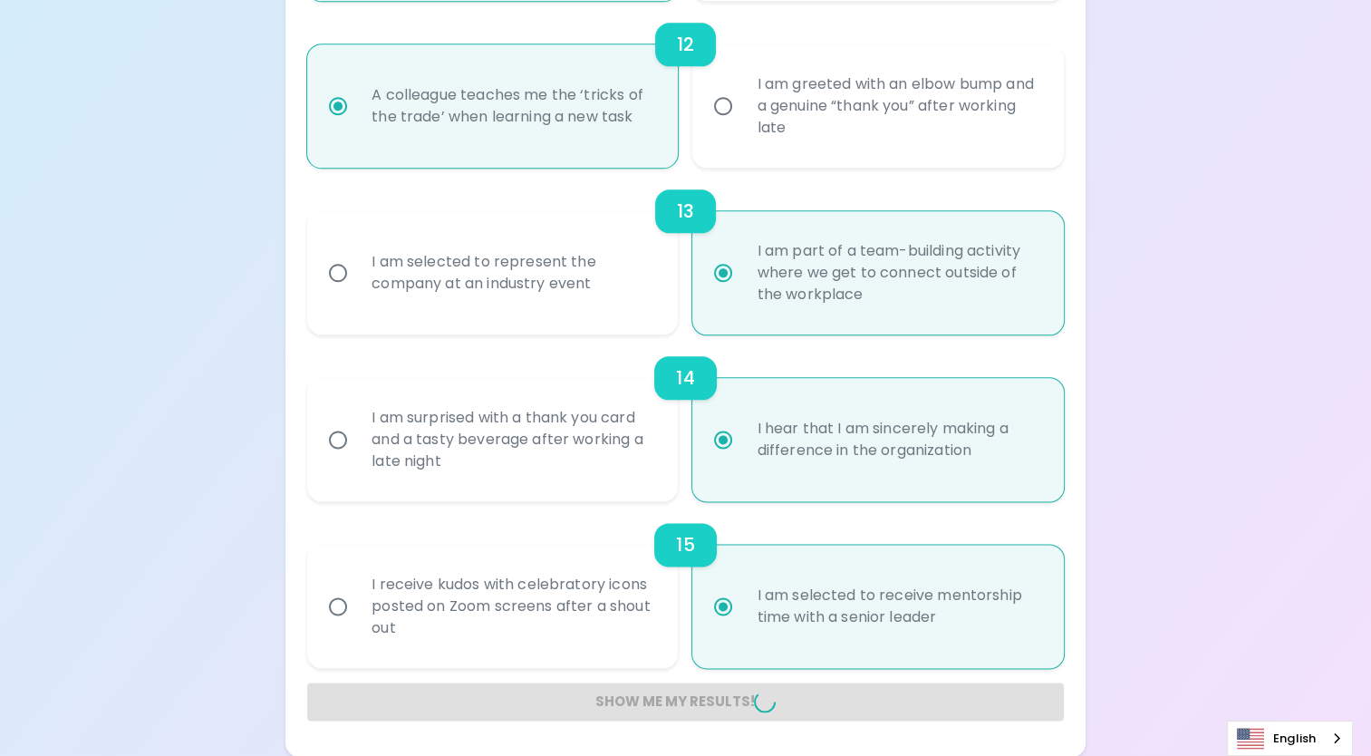
radio input "false"
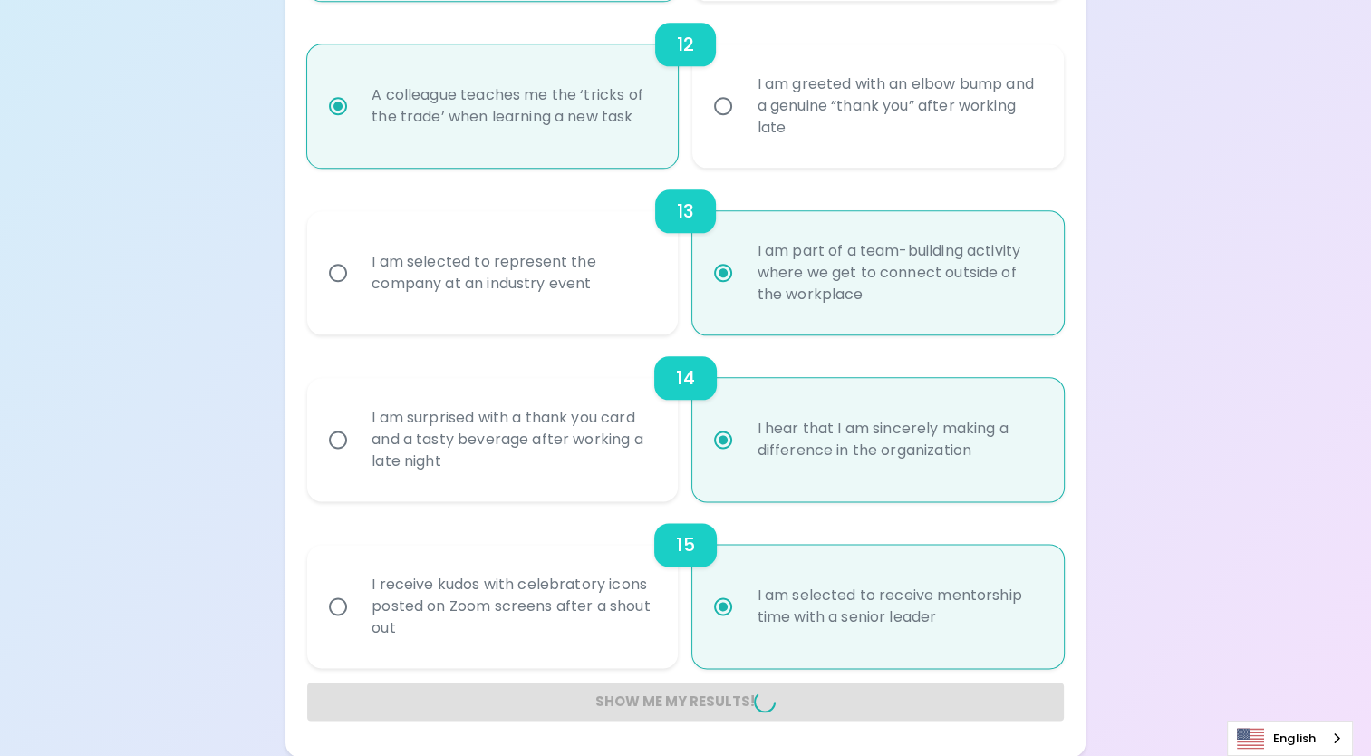
radio input "false"
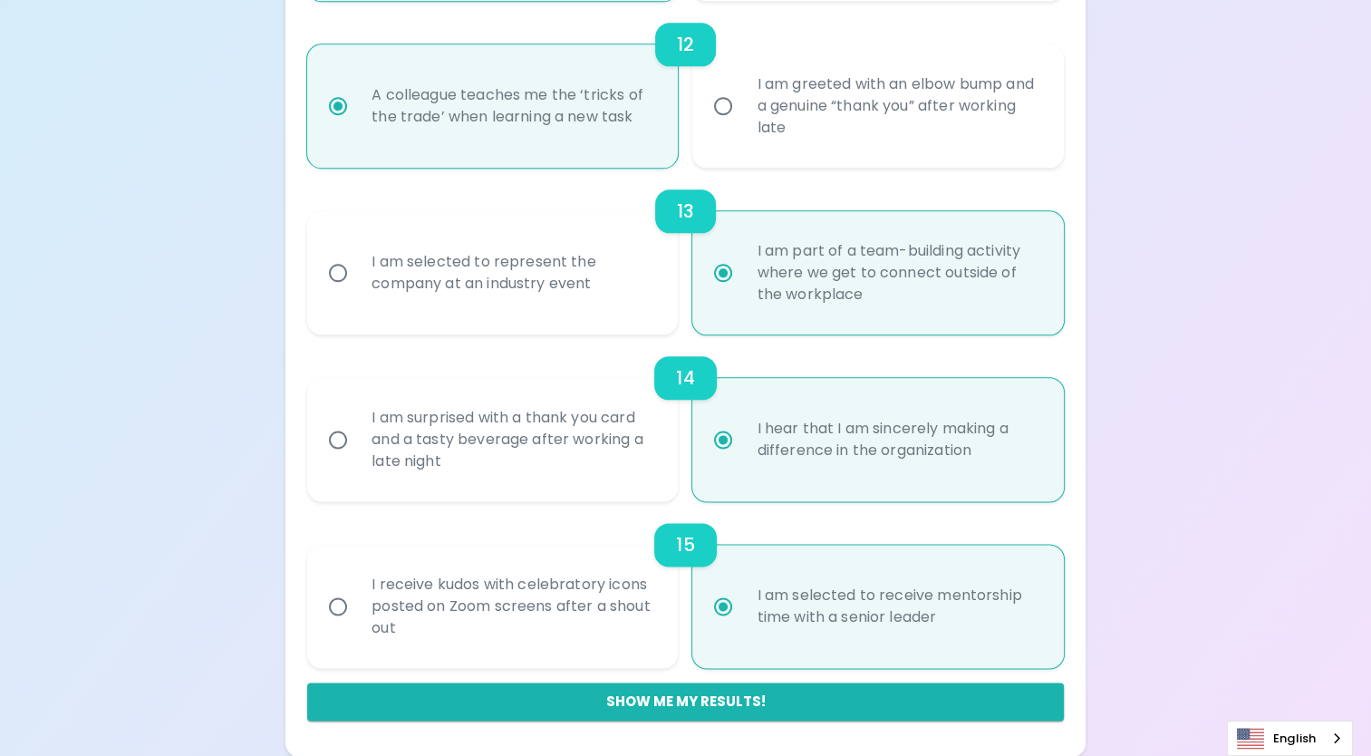
scroll to position [385, 0]
